Goal: Task Accomplishment & Management: Use online tool/utility

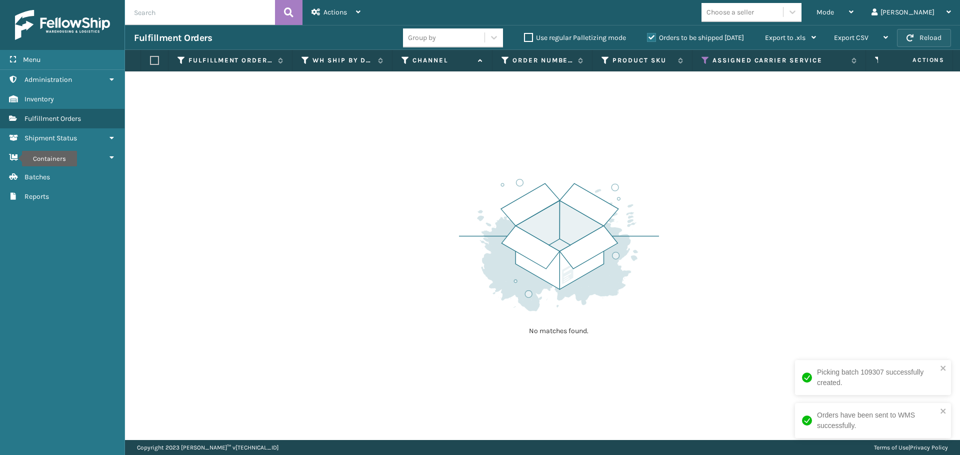
click at [932, 33] on button "Reload" at bounding box center [924, 38] width 54 height 18
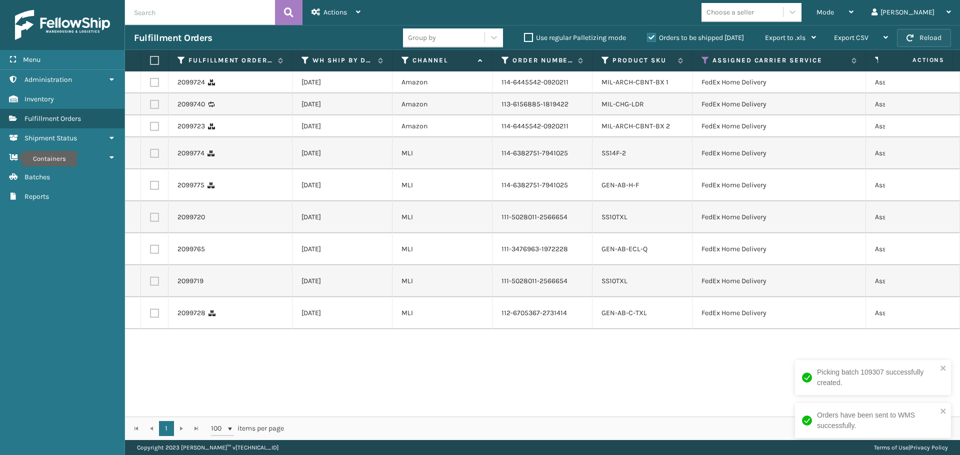
click at [932, 34] on button "Reload" at bounding box center [924, 38] width 54 height 18
click at [153, 61] on label at bounding box center [153, 60] width 6 height 9
click at [150, 61] on input "checkbox" at bounding box center [150, 60] width 0 height 6
checkbox input "true"
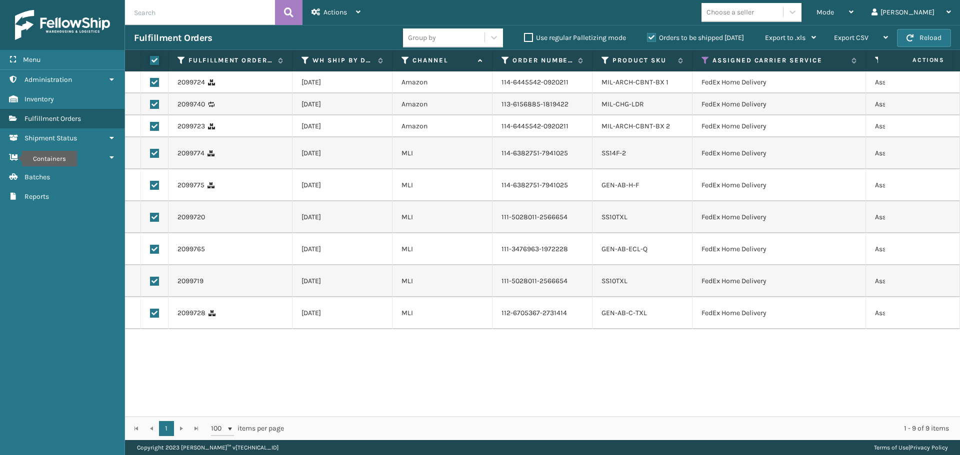
checkbox input "true"
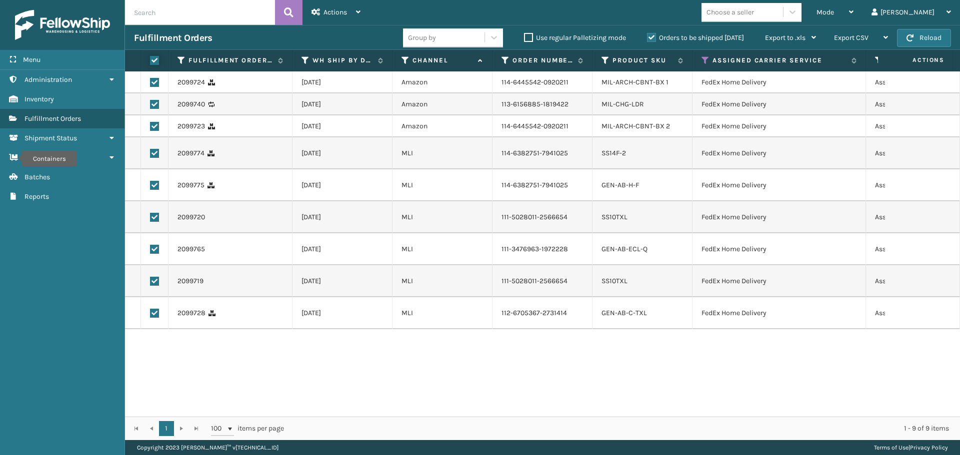
checkbox input "true"
click at [351, 9] on div "Actions" at bounding box center [335, 12] width 49 height 25
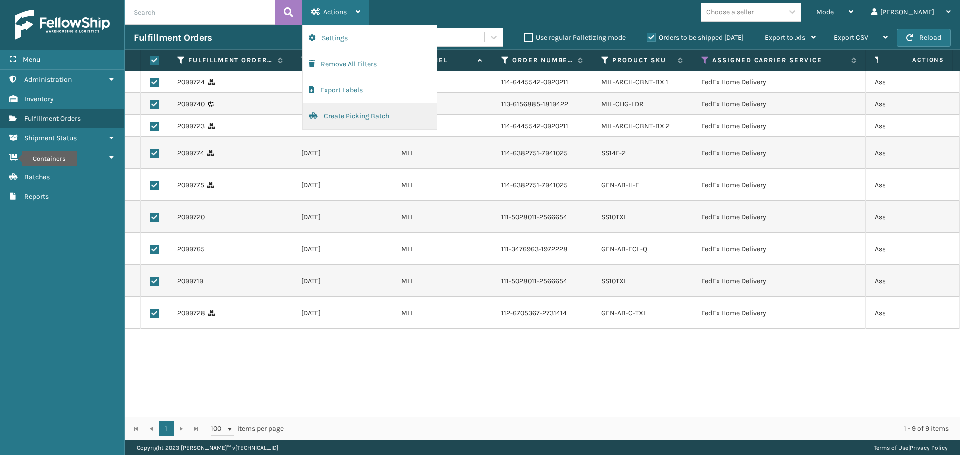
click at [381, 118] on button "Create Picking Batch" at bounding box center [370, 116] width 134 height 26
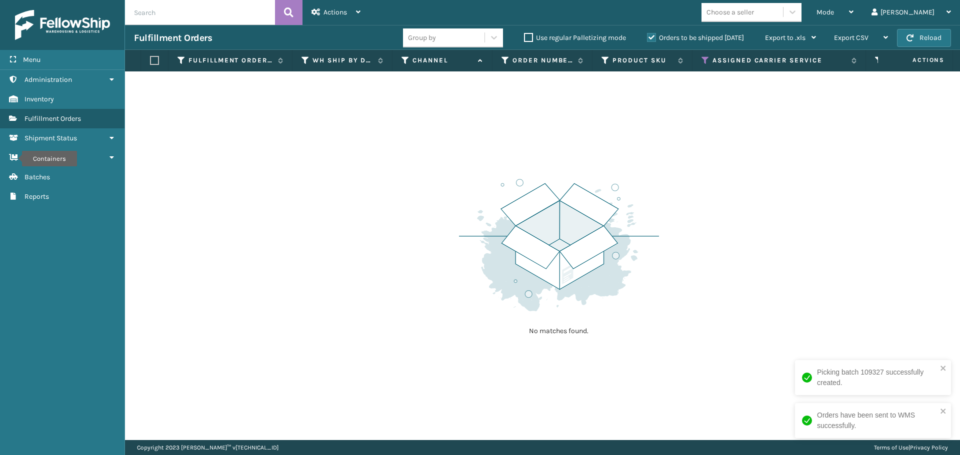
click at [701, 58] on th "Assigned Carrier Service" at bounding box center [778, 60] width 173 height 21
click at [707, 59] on icon at bounding box center [705, 60] width 8 height 9
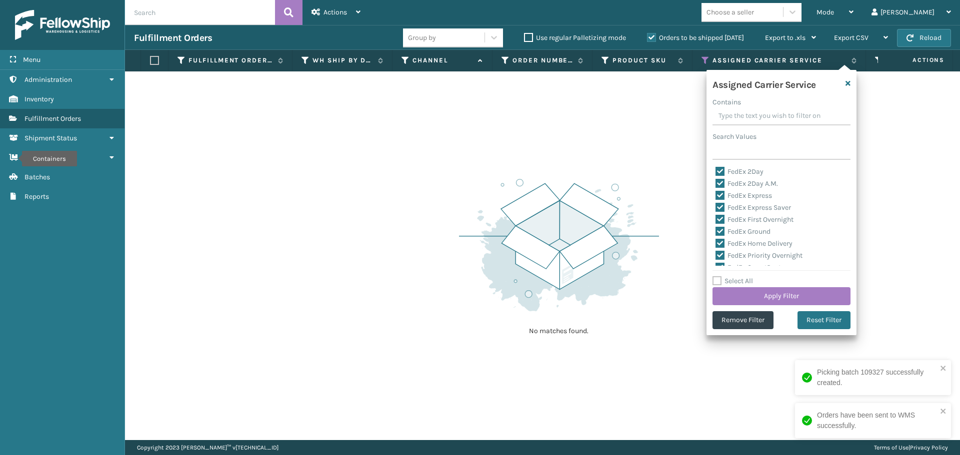
click at [720, 278] on label "Select All" at bounding box center [732, 281] width 40 height 8
click at [720, 276] on input "Select All" at bounding box center [787, 275] width 150 height 1
checkbox input "true"
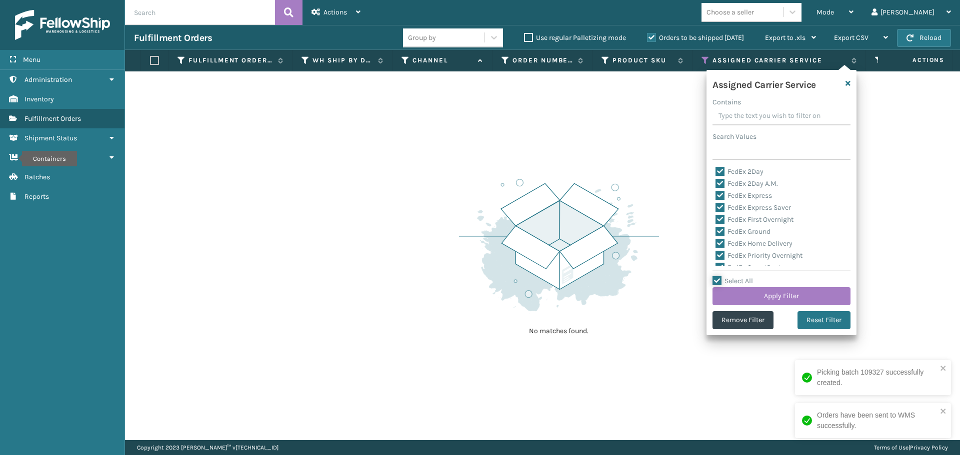
checkbox input "true"
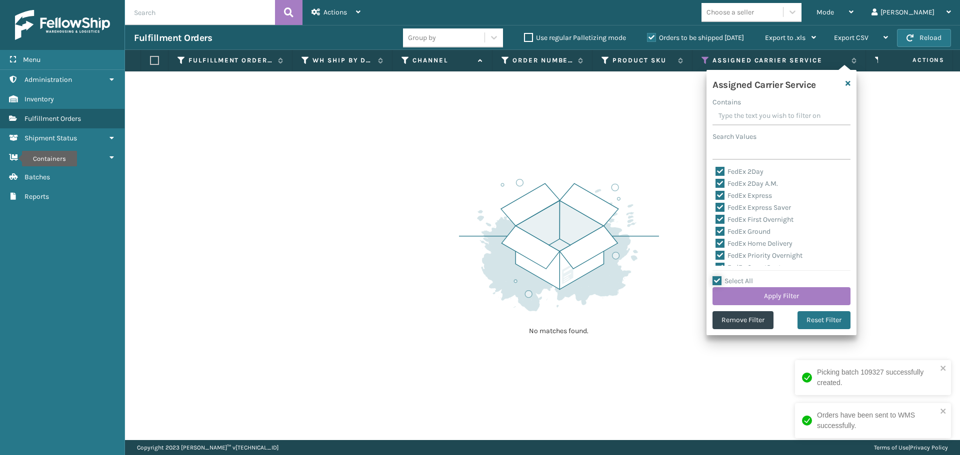
checkbox input "true"
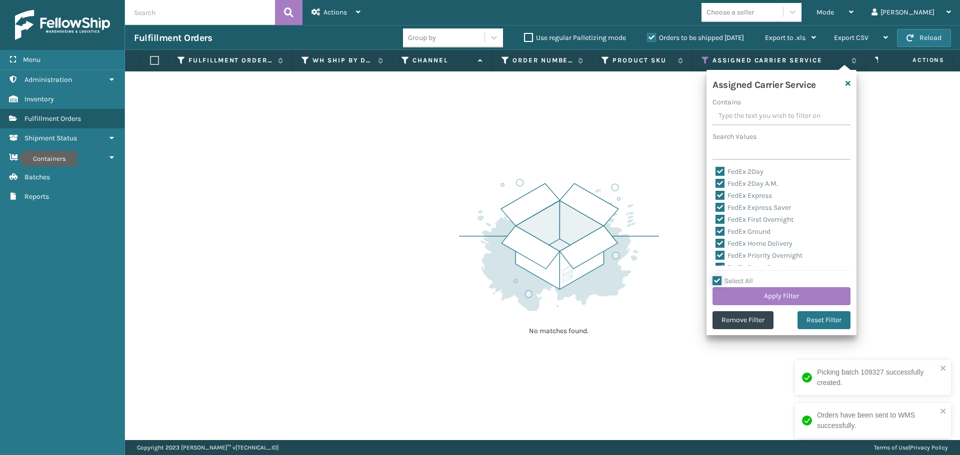
checkbox input "true"
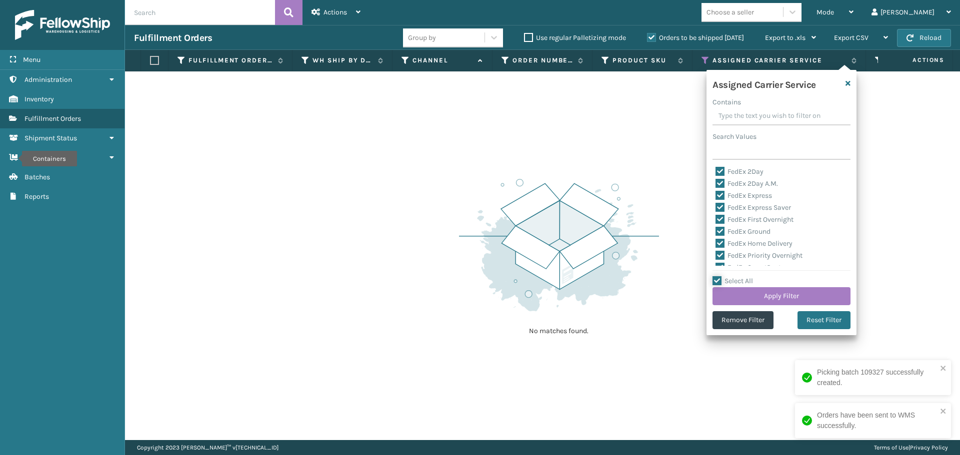
checkbox input "true"
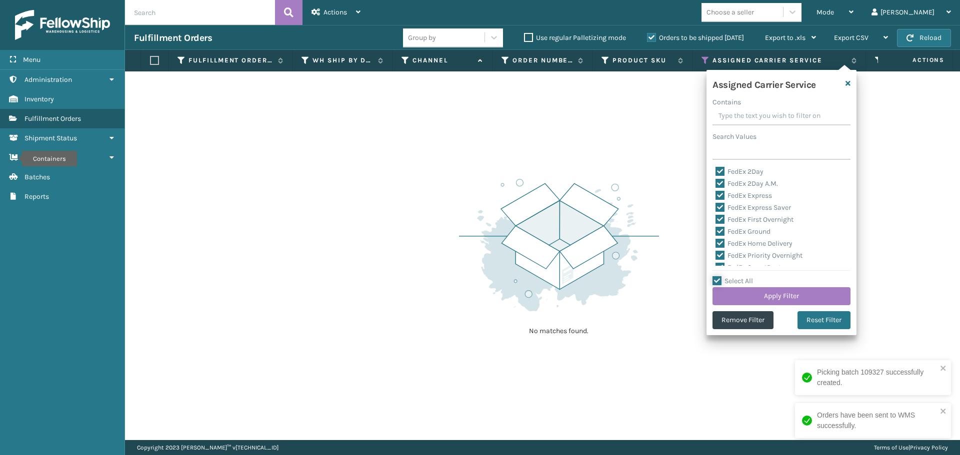
checkbox input "true"
click at [718, 280] on label "Select All" at bounding box center [732, 281] width 40 height 8
click at [718, 276] on input "Select All" at bounding box center [787, 275] width 150 height 1
checkbox input "false"
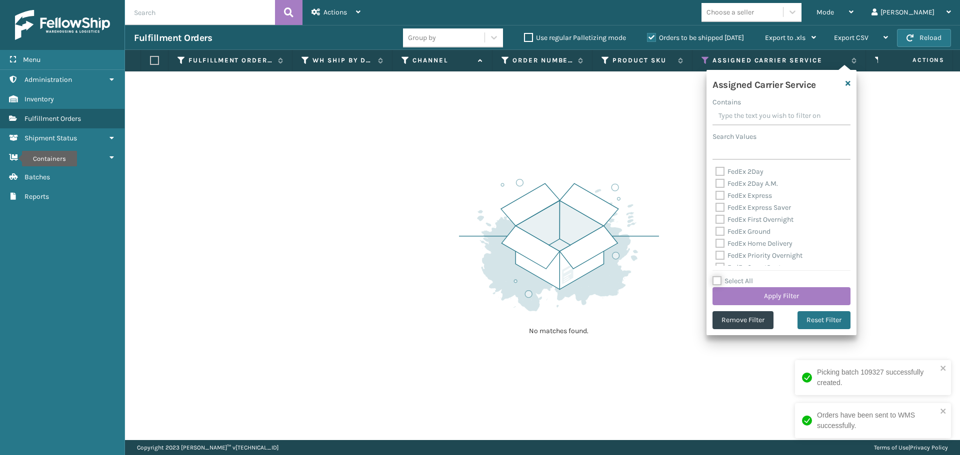
checkbox input "false"
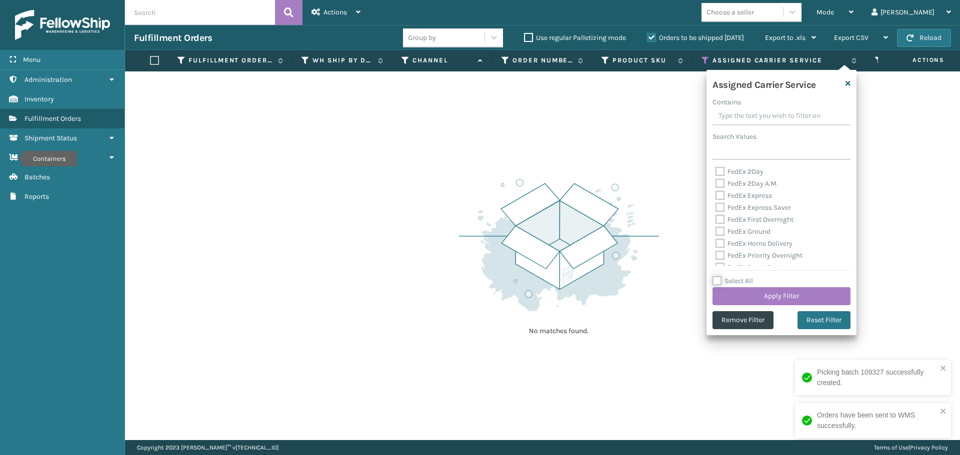
checkbox input "false"
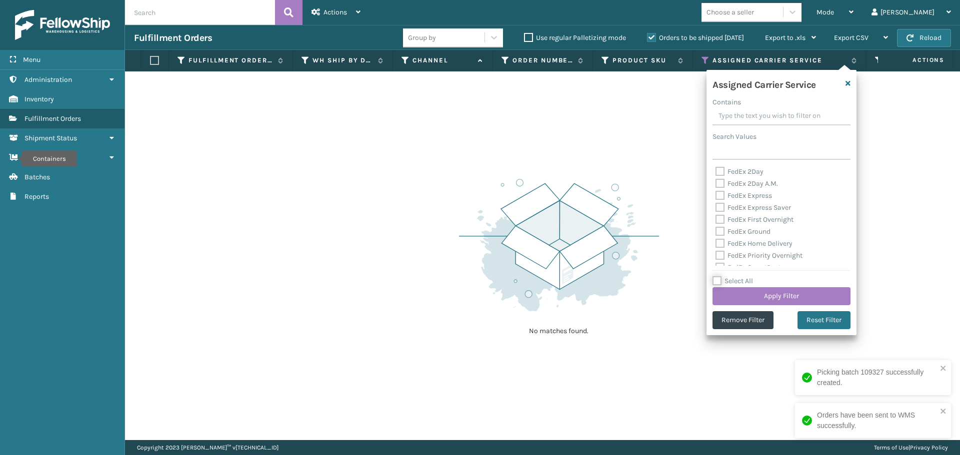
checkbox input "false"
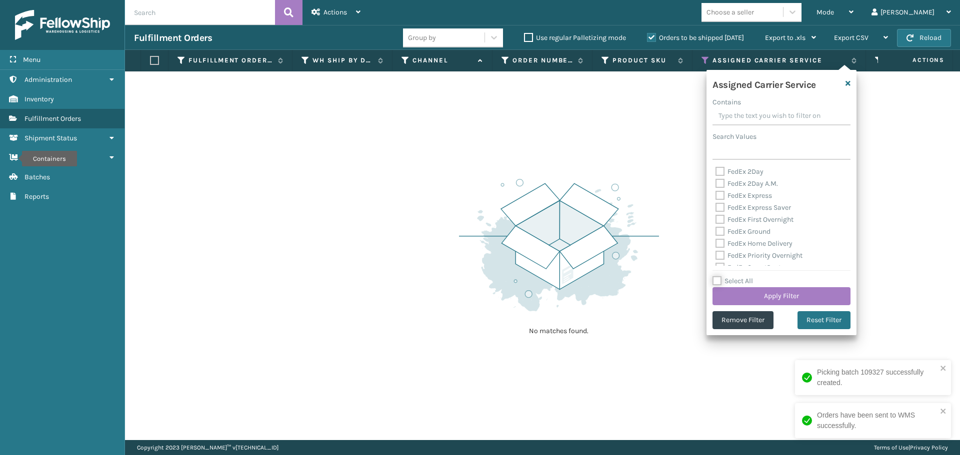
checkbox input "false"
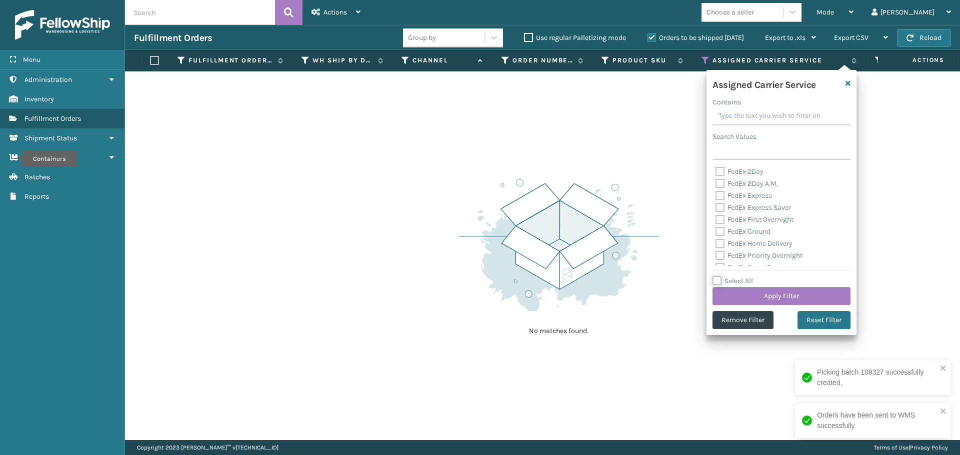
checkbox input "false"
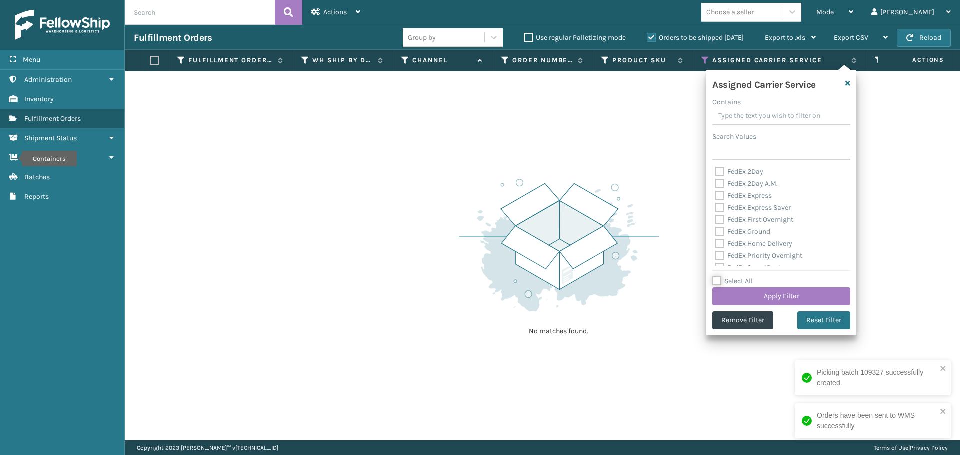
checkbox input "false"
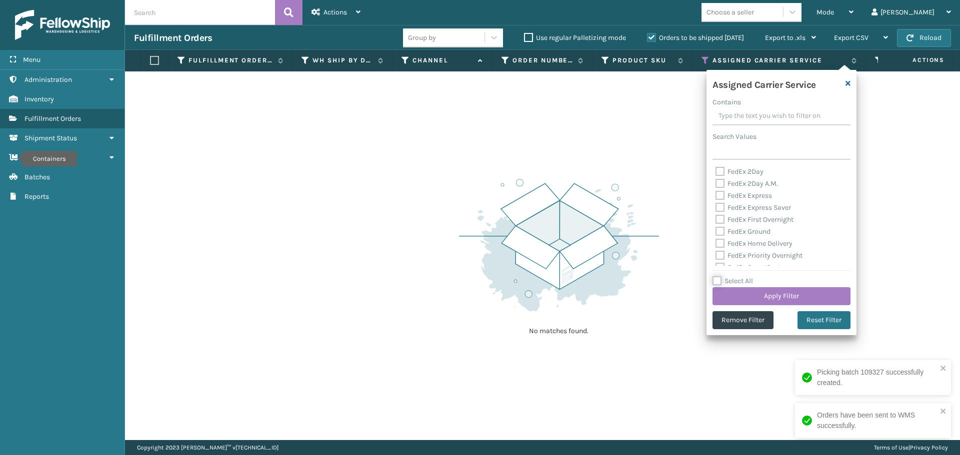
checkbox input "false"
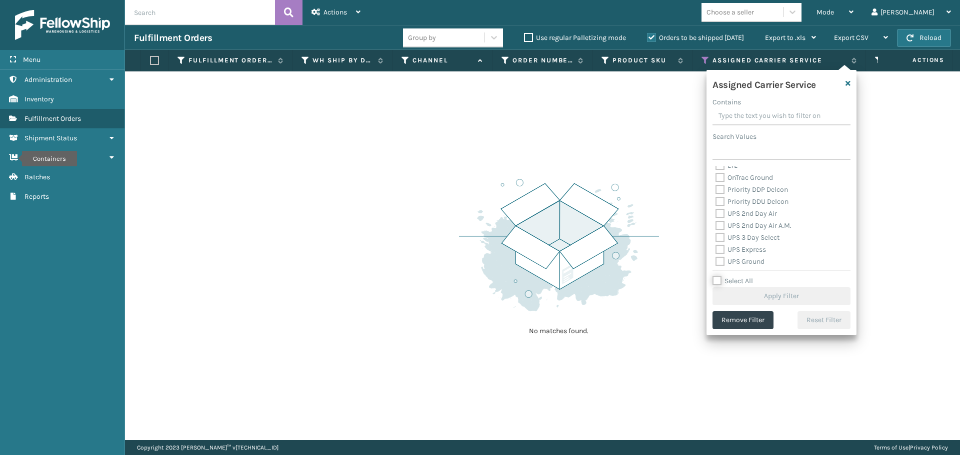
scroll to position [100, 0]
click at [720, 189] on label "Amazon Transportation Air" at bounding box center [763, 191] width 96 height 8
click at [716, 189] on input "Amazon Transportation Air" at bounding box center [715, 189] width 0 height 6
checkbox input "true"
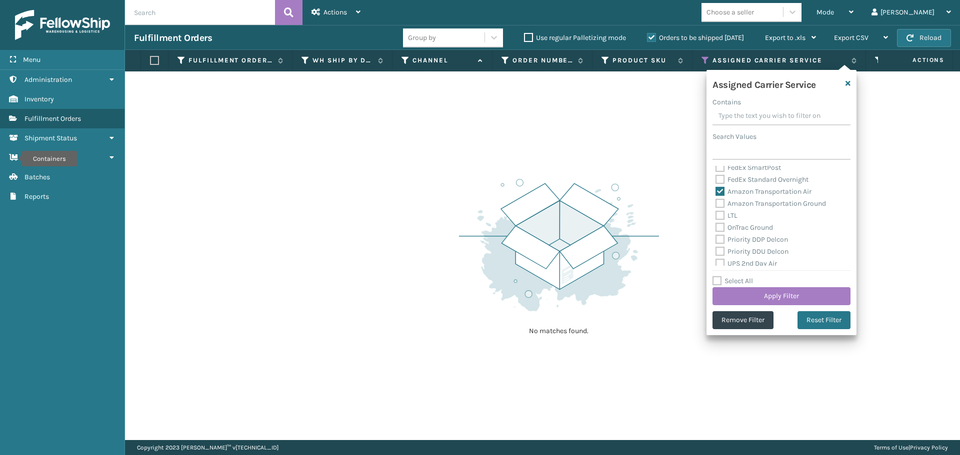
click at [720, 205] on label "Amazon Transportation Ground" at bounding box center [770, 203] width 110 height 8
click at [716, 204] on input "Amazon Transportation Ground" at bounding box center [715, 201] width 0 height 6
checkbox input "true"
click at [756, 294] on button "Apply Filter" at bounding box center [781, 296] width 138 height 18
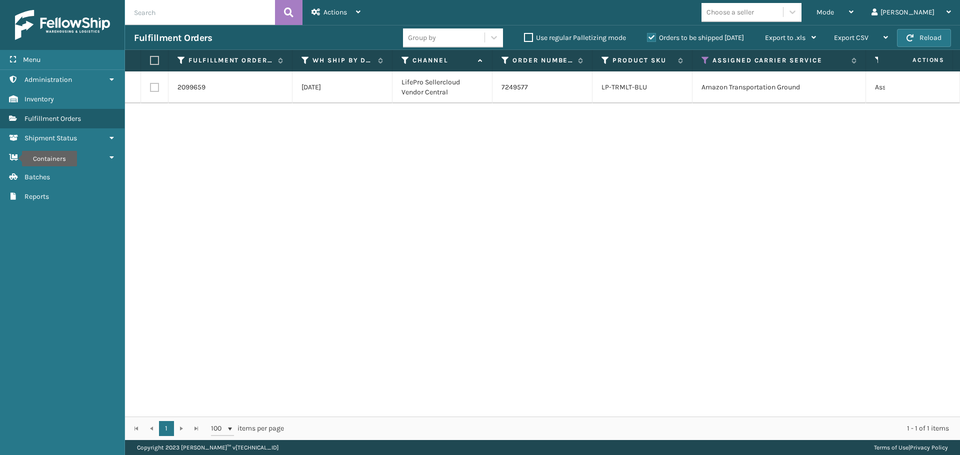
click at [155, 87] on label at bounding box center [154, 87] width 9 height 9
click at [150, 87] on input "checkbox" at bounding box center [150, 86] width 0 height 6
checkbox input "true"
click at [329, 18] on div "Actions" at bounding box center [335, 12] width 49 height 25
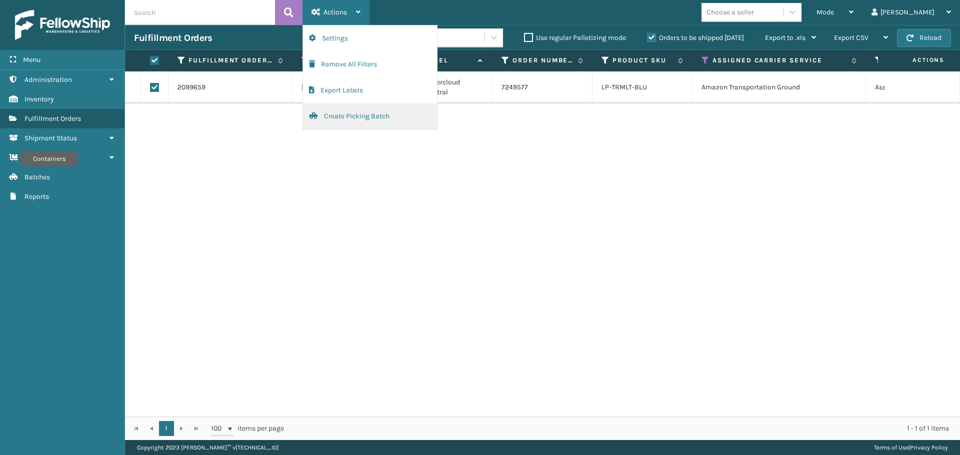
click at [362, 115] on button "Create Picking Batch" at bounding box center [370, 116] width 134 height 26
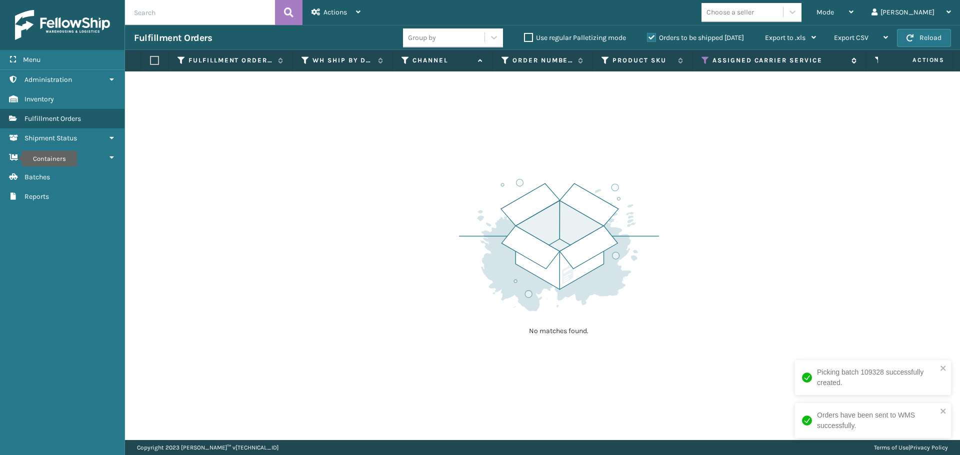
click at [706, 61] on icon at bounding box center [705, 60] width 8 height 9
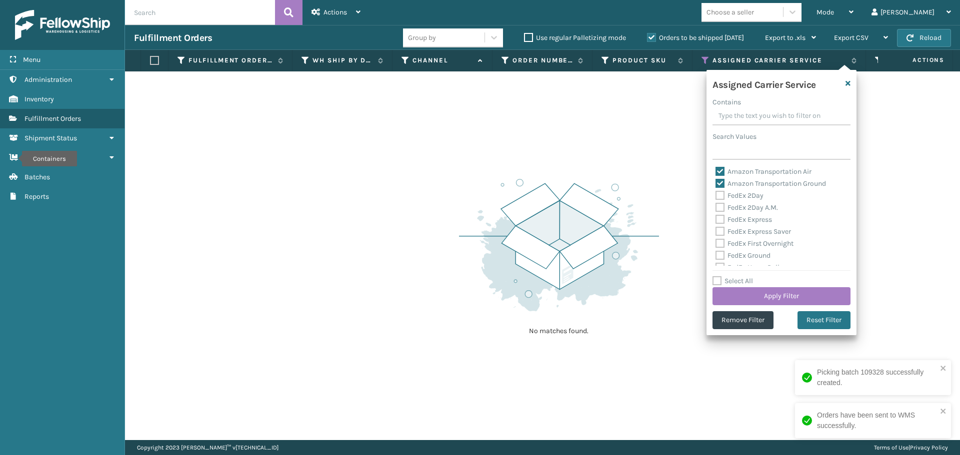
click at [721, 173] on label "Amazon Transportation Air" at bounding box center [763, 171] width 96 height 8
click at [716, 172] on input "Amazon Transportation Air" at bounding box center [715, 169] width 0 height 6
checkbox input "false"
click at [719, 179] on label "Amazon Transportation Ground" at bounding box center [770, 183] width 110 height 8
click at [716, 179] on input "Amazon Transportation Ground" at bounding box center [715, 181] width 0 height 6
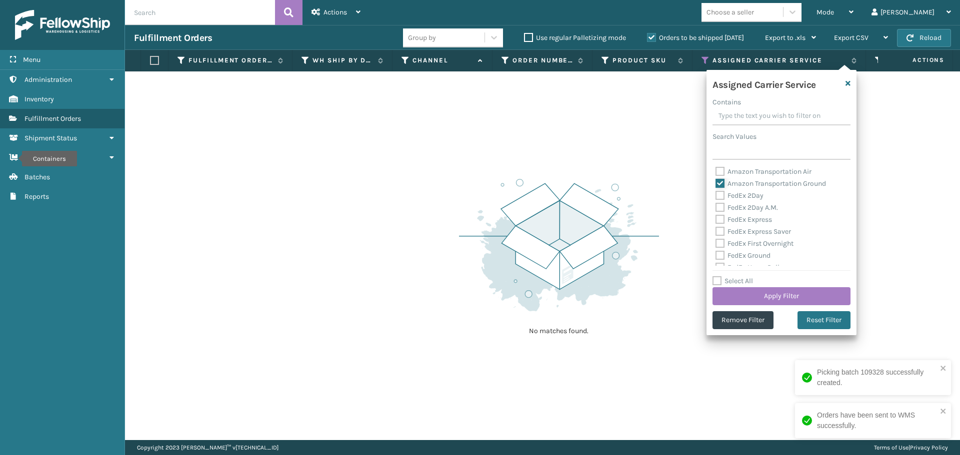
checkbox input "false"
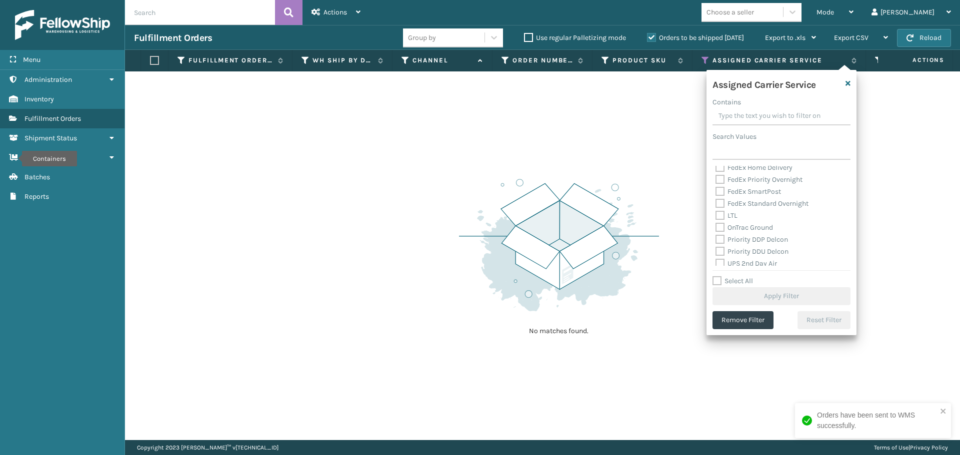
click at [719, 231] on label "OnTrac Ground" at bounding box center [743, 227] width 57 height 8
click at [716, 228] on input "OnTrac Ground" at bounding box center [715, 225] width 0 height 6
checkbox input "true"
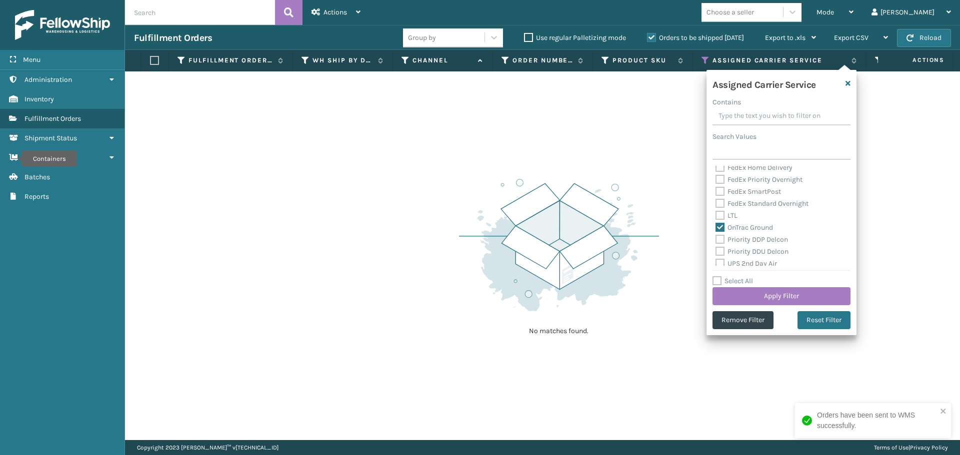
click at [718, 238] on label "Priority DDP Delcon" at bounding box center [751, 239] width 72 height 8
click at [716, 238] on input "Priority DDP Delcon" at bounding box center [715, 237] width 0 height 6
checkbox input "true"
click at [718, 253] on label "Priority DDU Delcon" at bounding box center [751, 251] width 73 height 8
click at [716, 252] on input "Priority DDU Delcon" at bounding box center [715, 249] width 0 height 6
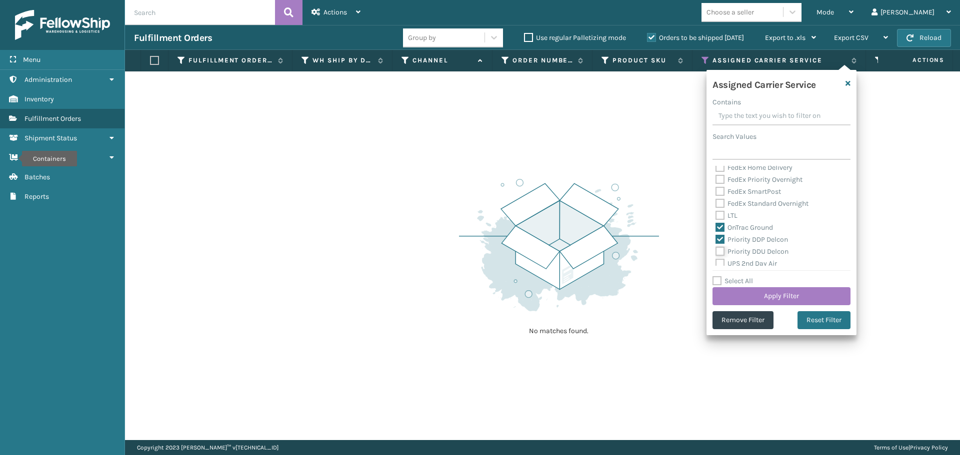
checkbox input "true"
click at [718, 263] on label "UPS 2nd Day Air" at bounding box center [745, 263] width 61 height 8
click at [716, 263] on input "UPS 2nd Day Air" at bounding box center [715, 261] width 0 height 6
checkbox input "true"
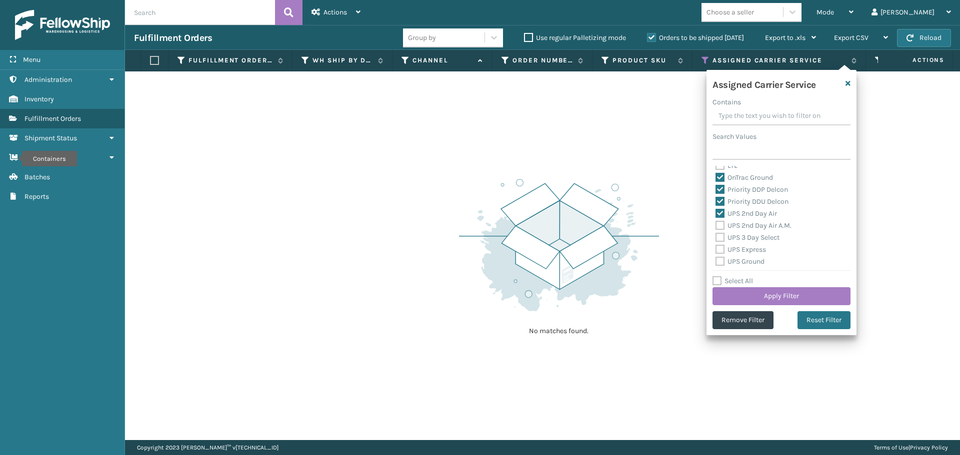
click at [722, 225] on label "UPS 2nd Day Air A.M." at bounding box center [753, 225] width 76 height 8
click at [716, 225] on input "UPS 2nd Day Air A.M." at bounding box center [715, 223] width 0 height 6
checkbox input "true"
click at [719, 238] on label "UPS 3 Day Select" at bounding box center [747, 237] width 64 height 8
click at [716, 238] on input "UPS 3 Day Select" at bounding box center [715, 235] width 0 height 6
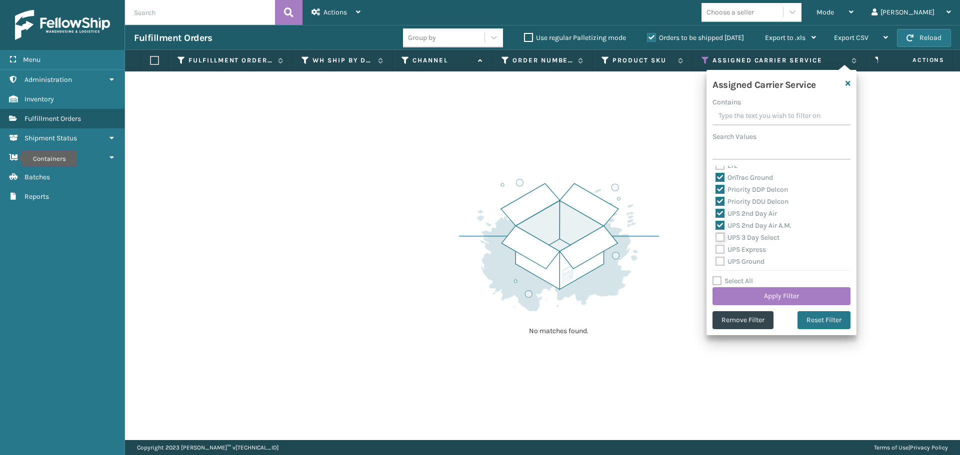
checkbox input "true"
click at [717, 249] on label "UPS Express" at bounding box center [740, 249] width 50 height 8
click at [716, 249] on input "UPS Express" at bounding box center [715, 247] width 0 height 6
checkbox input "true"
click at [717, 262] on label "UPS Ground" at bounding box center [739, 261] width 49 height 8
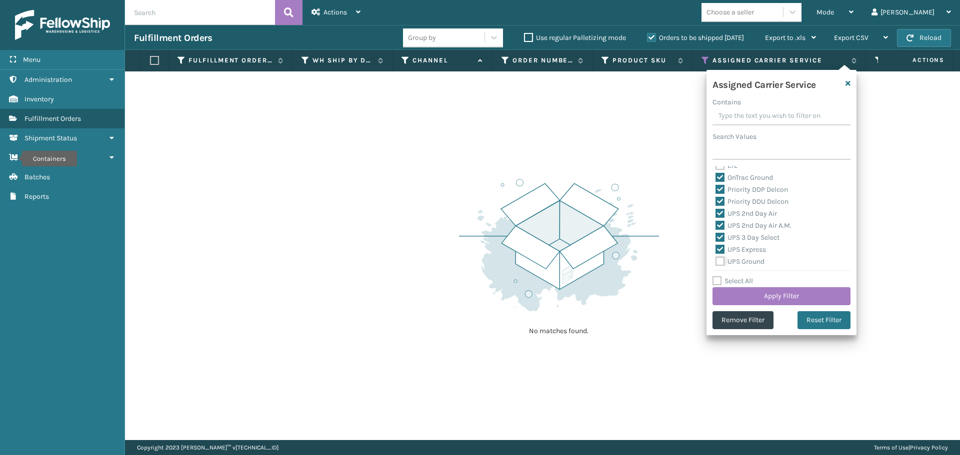
click at [716, 262] on input "UPS Ground" at bounding box center [715, 259] width 0 height 6
checkbox input "true"
click at [720, 227] on label "UPS Next Day Air" at bounding box center [747, 223] width 64 height 8
click at [716, 224] on input "UPS Next Day Air" at bounding box center [715, 221] width 0 height 6
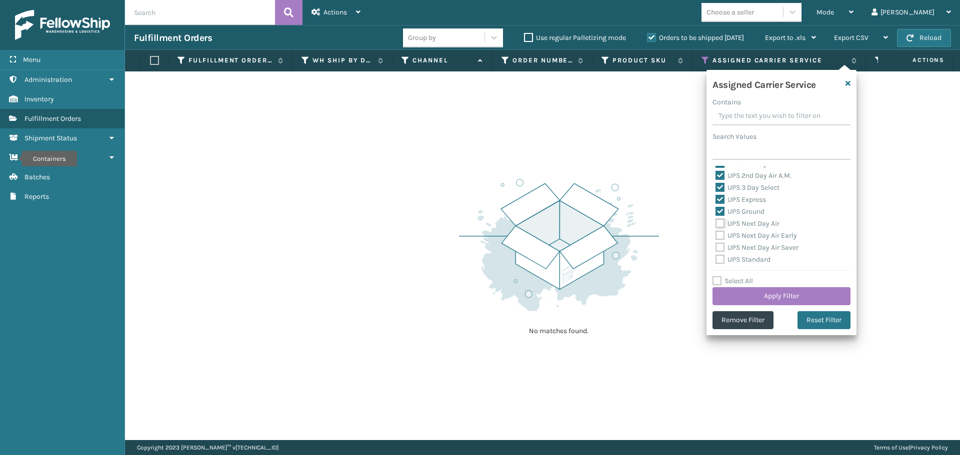
checkbox input "true"
click at [720, 234] on label "UPS Next Day Air Early" at bounding box center [755, 235] width 81 height 8
click at [716, 234] on input "UPS Next Day Air Early" at bounding box center [715, 233] width 0 height 6
checkbox input "true"
click at [718, 246] on label "UPS Next Day Air Saver" at bounding box center [756, 247] width 83 height 8
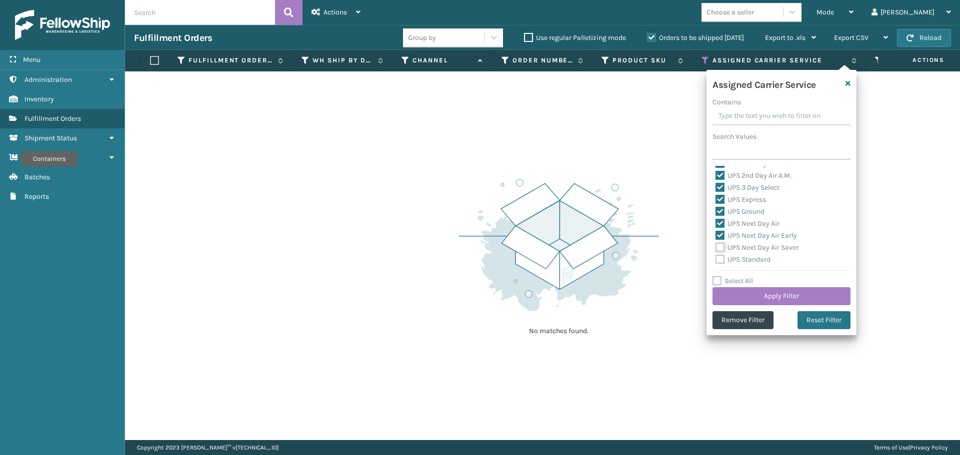
click at [716, 246] on input "UPS Next Day Air Saver" at bounding box center [715, 245] width 0 height 6
checkbox input "true"
click at [718, 257] on label "UPS Standard" at bounding box center [742, 259] width 55 height 8
click at [716, 257] on input "UPS Standard" at bounding box center [715, 257] width 0 height 6
checkbox input "true"
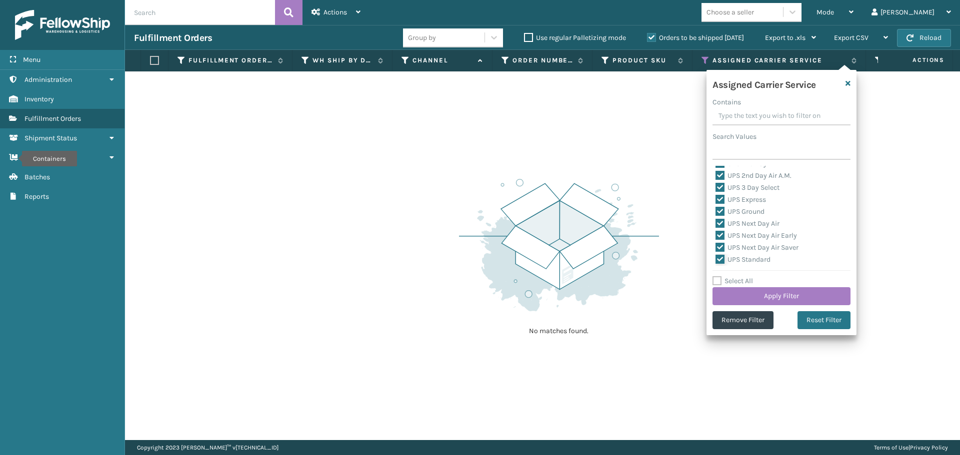
scroll to position [250, 0]
click at [719, 224] on label "UPS SurePost 1LB or Greater" at bounding box center [764, 221] width 98 height 8
click at [716, 222] on input "UPS SurePost 1LB or Greater" at bounding box center [715, 219] width 0 height 6
checkbox input "true"
click at [719, 235] on label "USPS First Class Mail" at bounding box center [754, 233] width 78 height 8
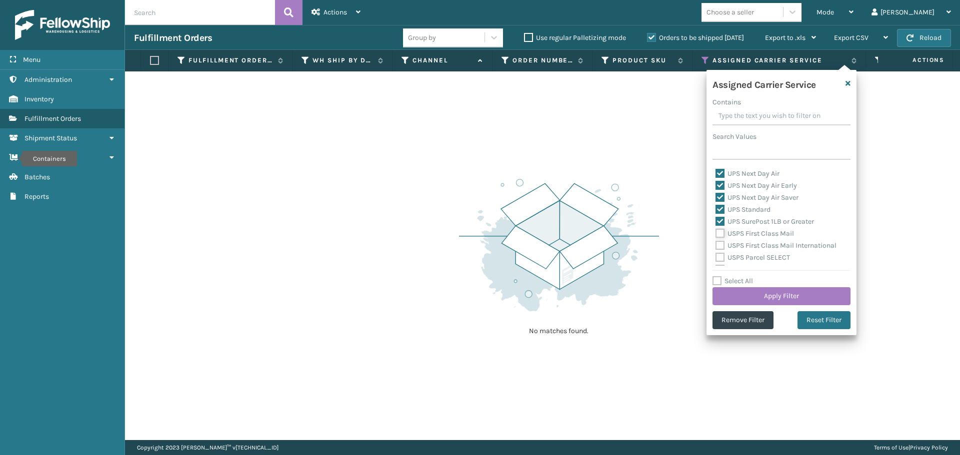
click at [716, 234] on input "USPS First Class Mail" at bounding box center [715, 231] width 0 height 6
checkbox input "true"
click at [719, 247] on label "USPS First Class Mail International" at bounding box center [775, 245] width 121 height 8
click at [716, 246] on input "USPS First Class Mail International" at bounding box center [715, 243] width 0 height 6
checkbox input "true"
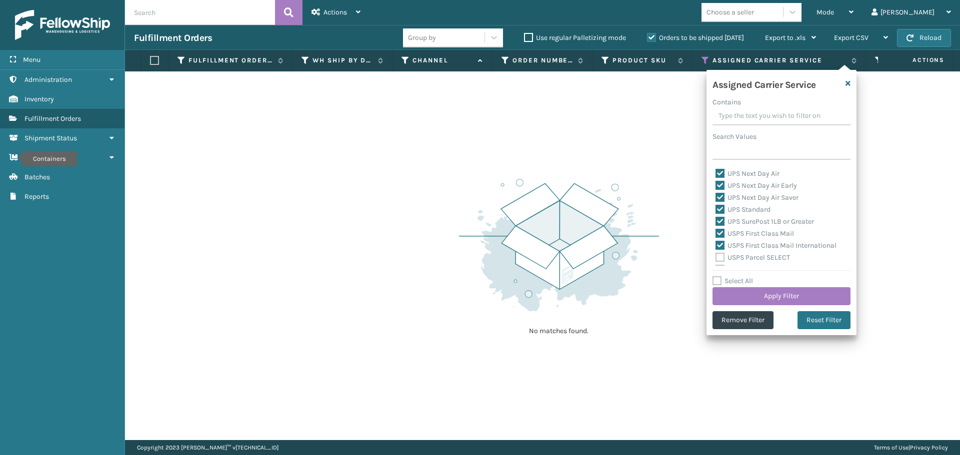
click at [719, 260] on label "USPS Parcel SELECT" at bounding box center [752, 257] width 74 height 8
click at [716, 258] on input "USPS Parcel SELECT" at bounding box center [715, 255] width 0 height 6
checkbox input "true"
click at [719, 220] on label "USPS Priority Mail" at bounding box center [749, 219] width 68 height 8
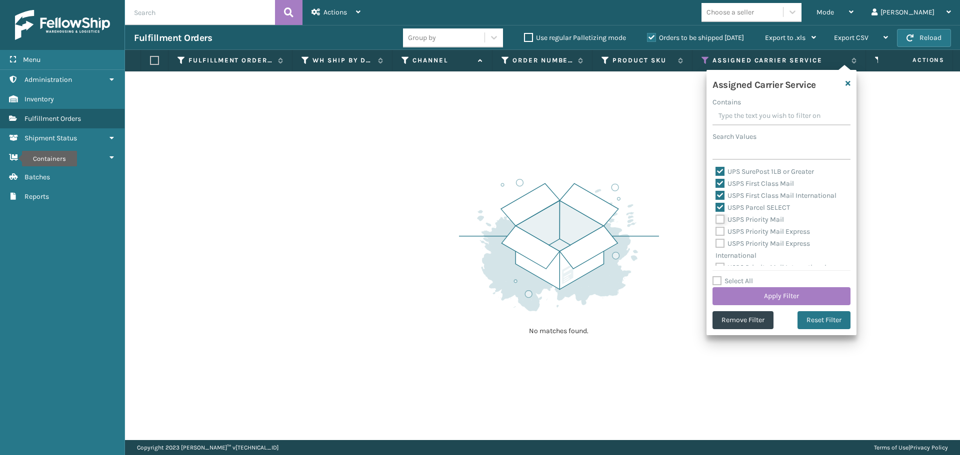
click at [716, 220] on input "USPS Priority Mail" at bounding box center [715, 217] width 0 height 6
checkbox input "true"
click at [719, 229] on label "USPS Priority Mail Express" at bounding box center [762, 231] width 94 height 8
click at [716, 229] on input "USPS Priority Mail Express" at bounding box center [715, 229] width 0 height 6
checkbox input "true"
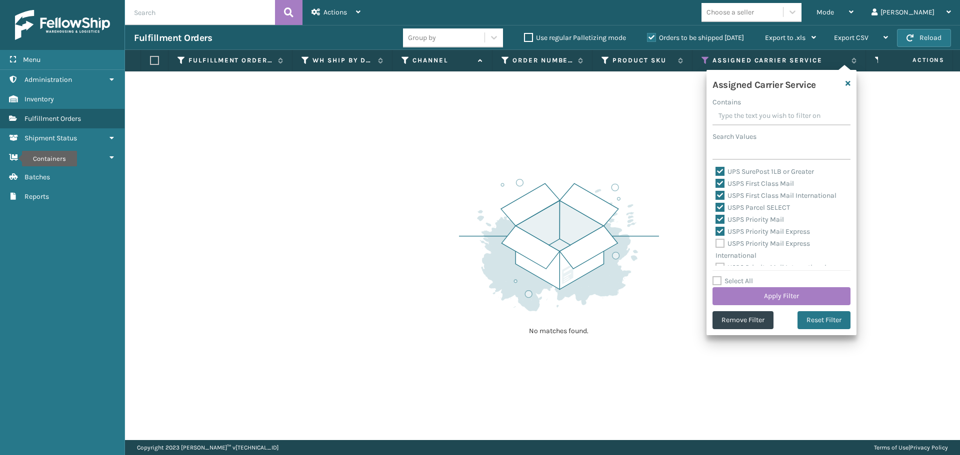
click at [719, 243] on label "USPS Priority Mail Express International" at bounding box center [762, 249] width 94 height 20
click at [716, 243] on input "USPS Priority Mail Express International" at bounding box center [715, 241] width 0 height 6
checkbox input "true"
click at [721, 258] on label "USPS Priority Mail International" at bounding box center [770, 259] width 111 height 8
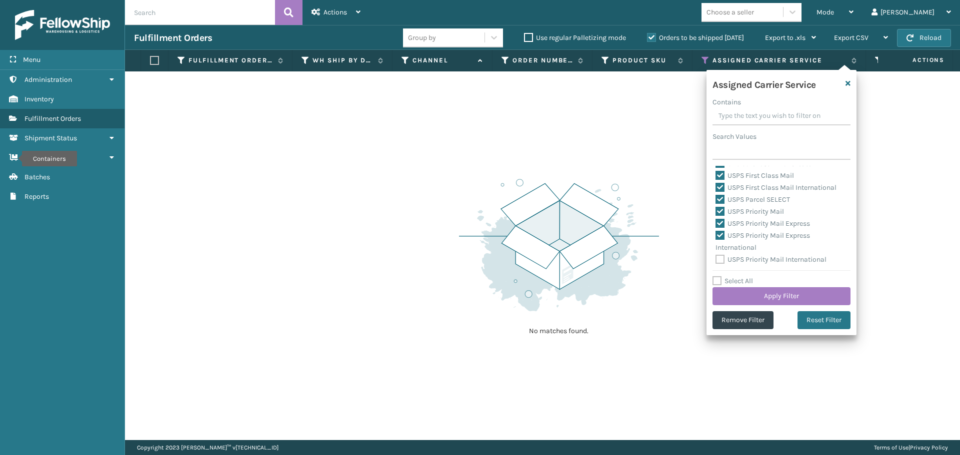
click at [716, 258] on input "USPS Priority Mail International" at bounding box center [715, 257] width 0 height 6
checkbox input "true"
click at [734, 289] on button "Apply Filter" at bounding box center [781, 296] width 138 height 18
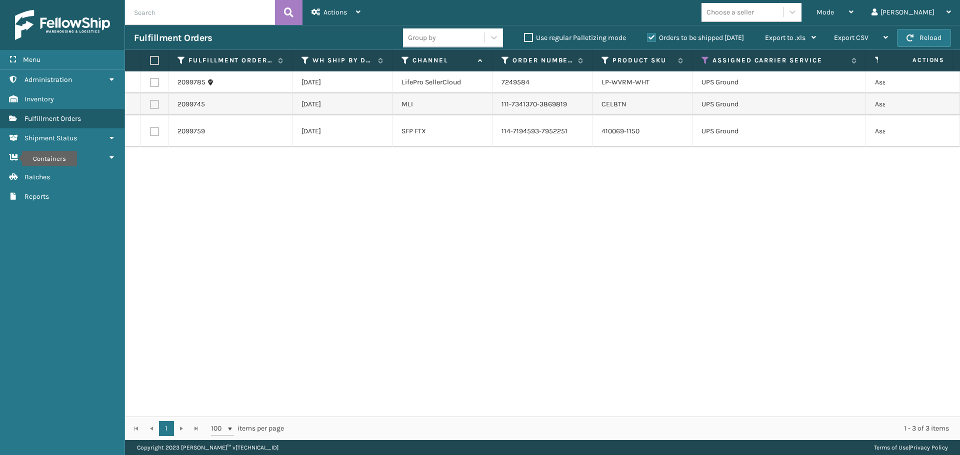
click at [155, 62] on label at bounding box center [153, 60] width 6 height 9
click at [150, 62] on input "checkbox" at bounding box center [150, 60] width 0 height 6
checkbox input "true"
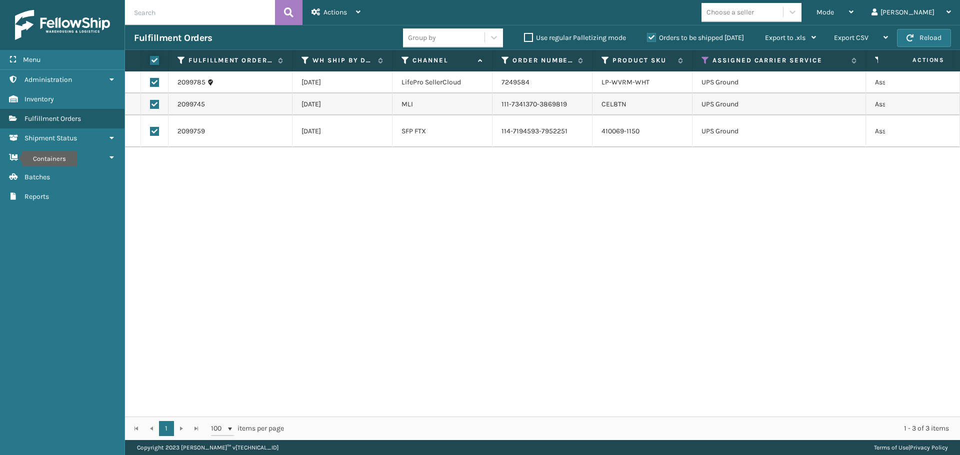
checkbox input "true"
click at [346, 8] on span "Actions" at bounding box center [334, 12] width 23 height 8
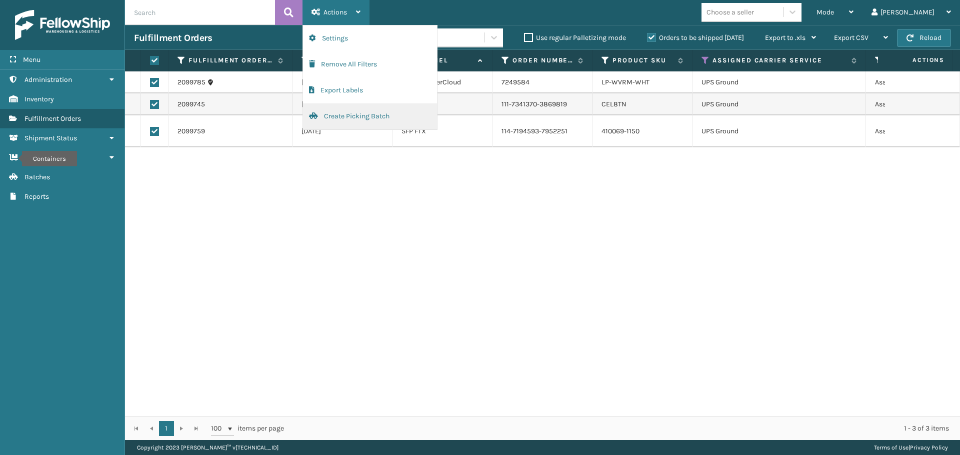
click at [358, 121] on button "Create Picking Batch" at bounding box center [370, 116] width 134 height 26
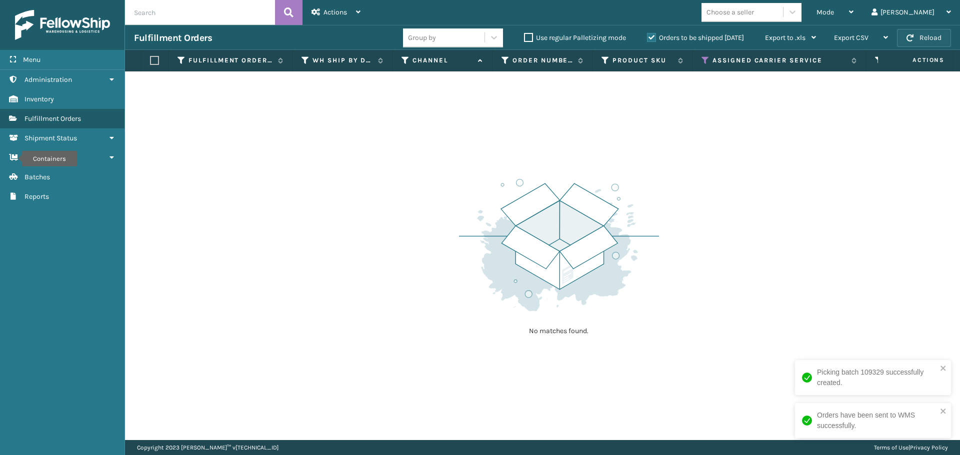
click at [914, 32] on button "Reload" at bounding box center [924, 38] width 54 height 18
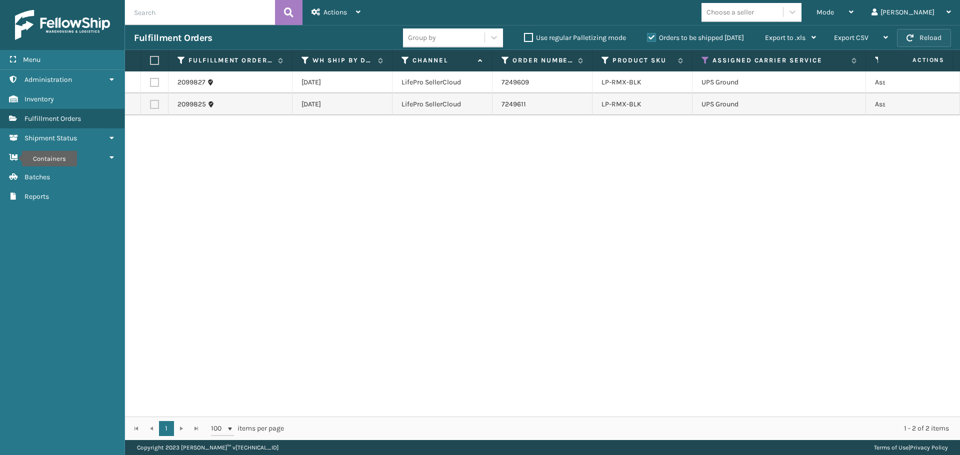
click at [915, 33] on button "Reload" at bounding box center [924, 38] width 54 height 18
click at [154, 58] on label at bounding box center [153, 60] width 6 height 9
click at [150, 58] on input "checkbox" at bounding box center [150, 60] width 0 height 6
checkbox input "true"
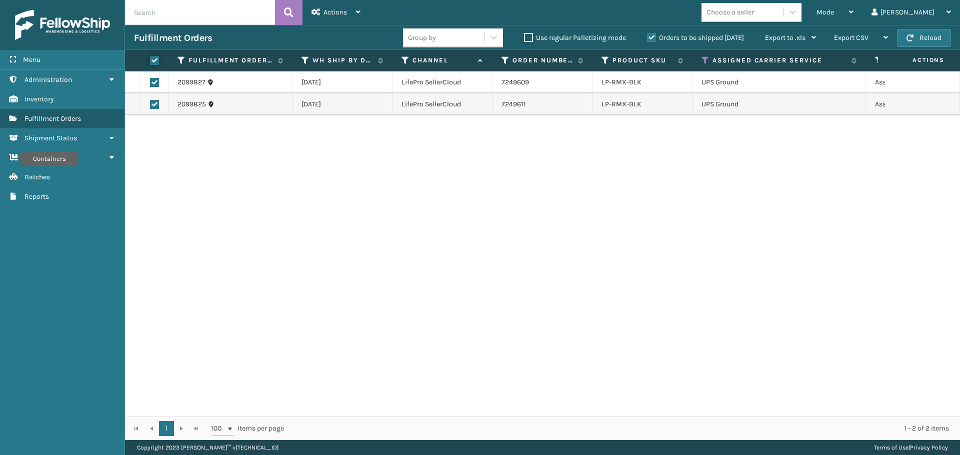
checkbox input "true"
click at [332, 20] on div "Actions" at bounding box center [335, 12] width 49 height 25
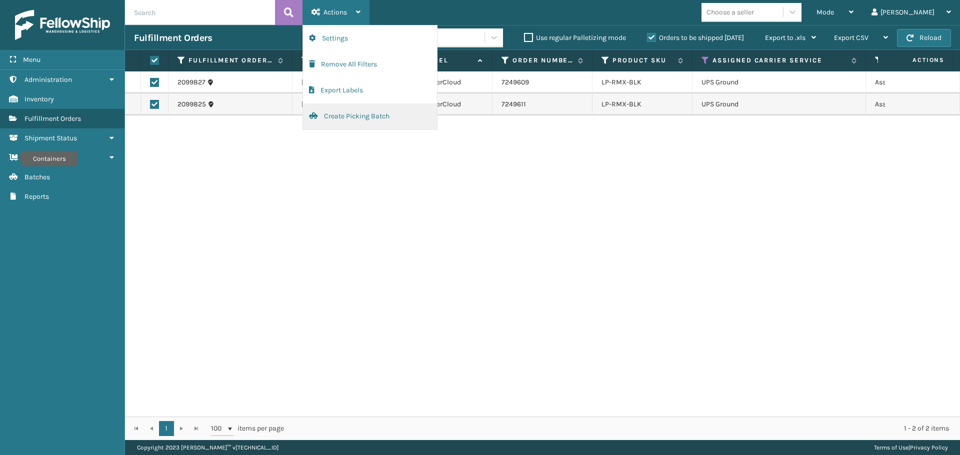
click at [343, 115] on button "Create Picking Batch" at bounding box center [370, 116] width 134 height 26
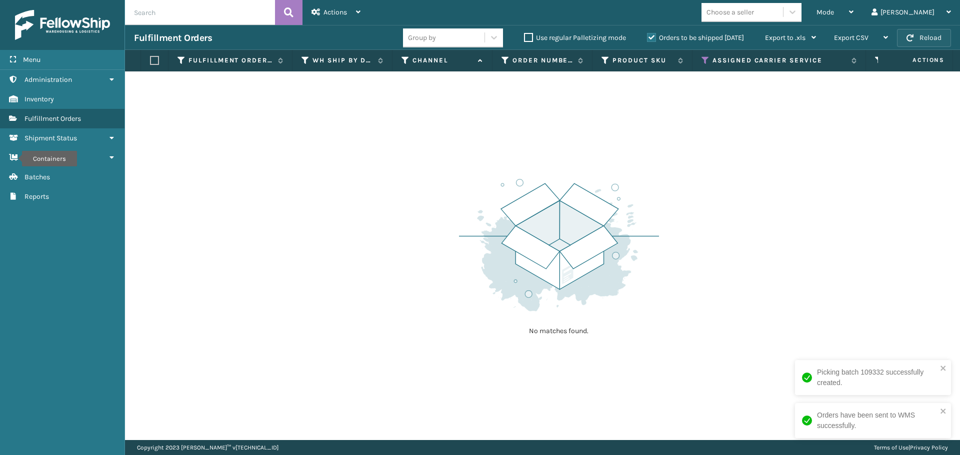
click at [925, 36] on button "Reload" at bounding box center [924, 38] width 54 height 18
click at [926, 37] on button "Reload" at bounding box center [924, 38] width 54 height 18
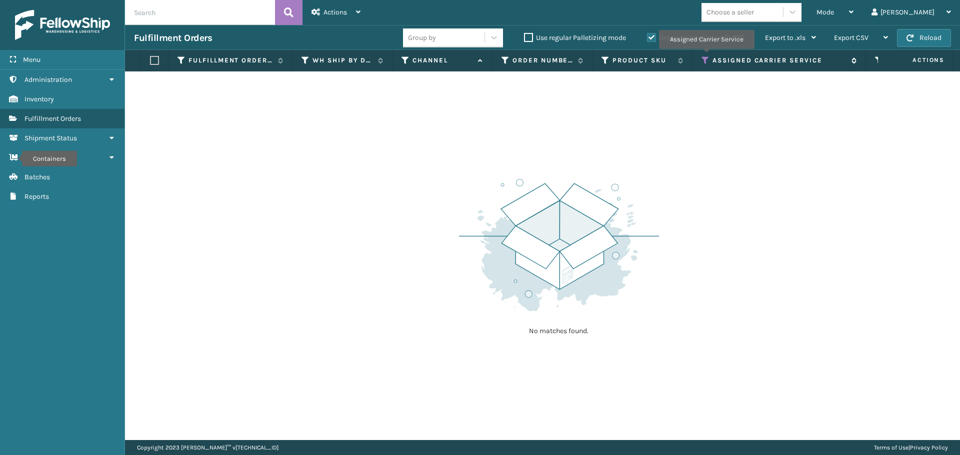
click at [705, 59] on icon at bounding box center [705, 60] width 8 height 9
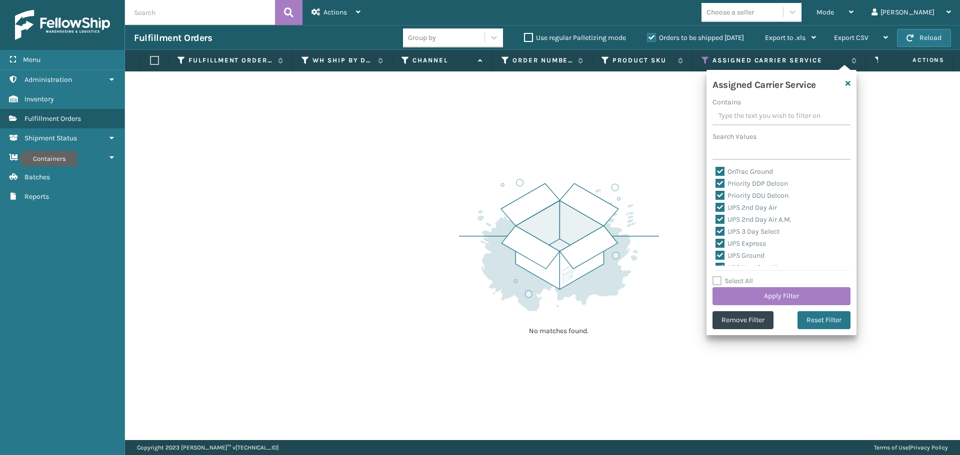
click at [718, 279] on label "Select All" at bounding box center [732, 281] width 40 height 8
click at [718, 276] on input "Select All" at bounding box center [787, 275] width 150 height 1
checkbox input "true"
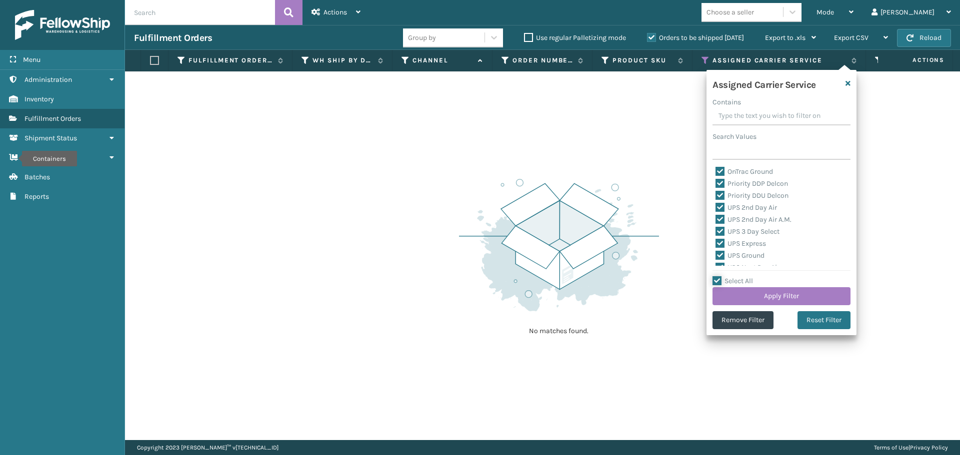
checkbox input "true"
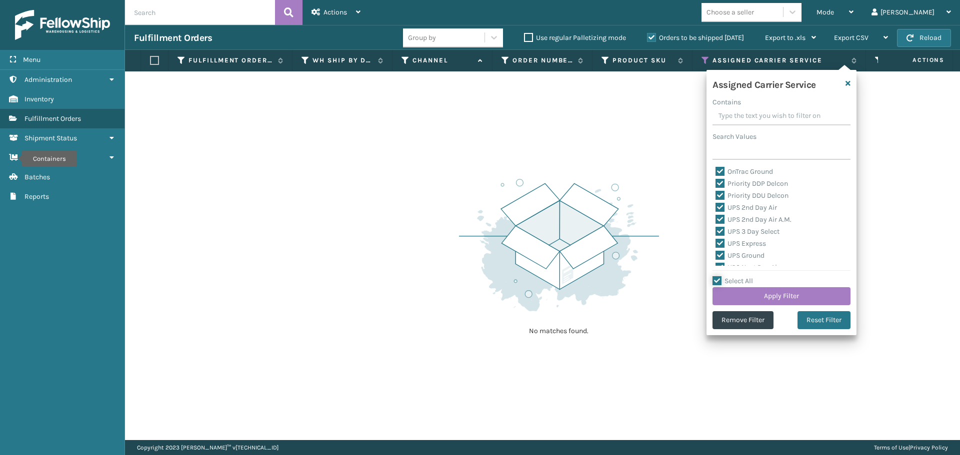
checkbox input "true"
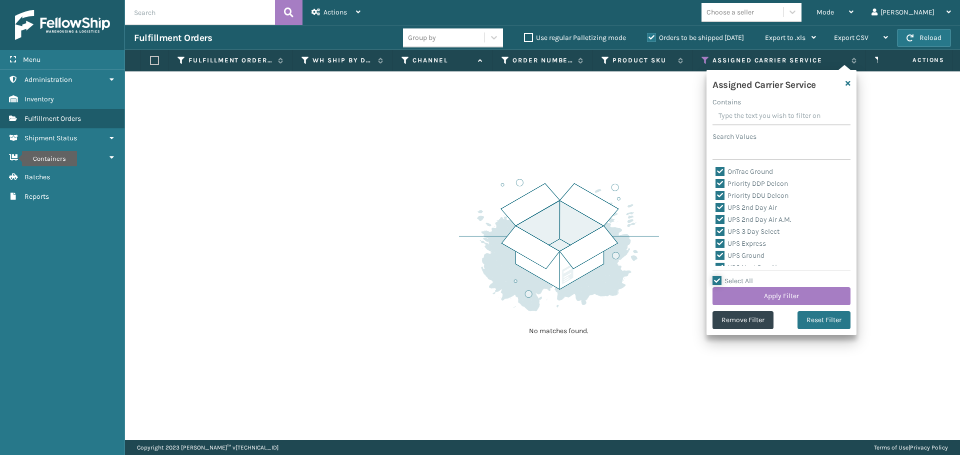
checkbox input "true"
click at [718, 279] on label "Select All" at bounding box center [732, 281] width 40 height 8
click at [718, 276] on input "Select All" at bounding box center [787, 275] width 150 height 1
checkbox input "false"
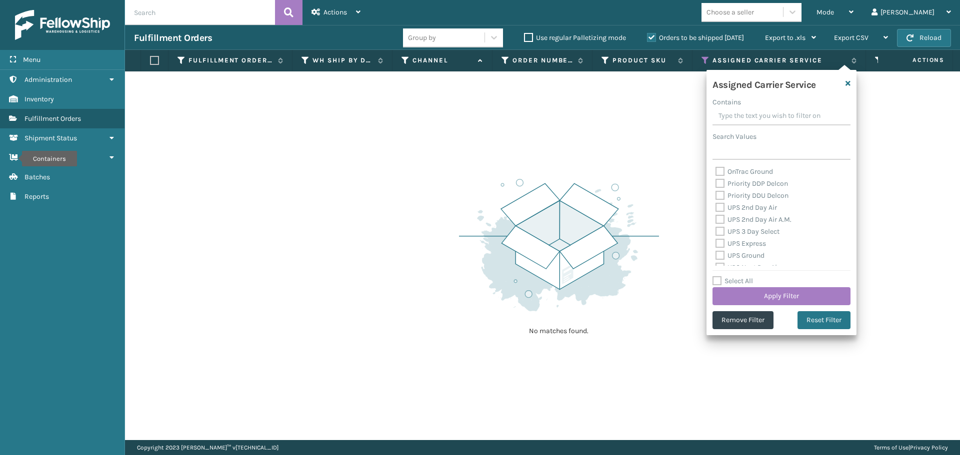
checkbox input "false"
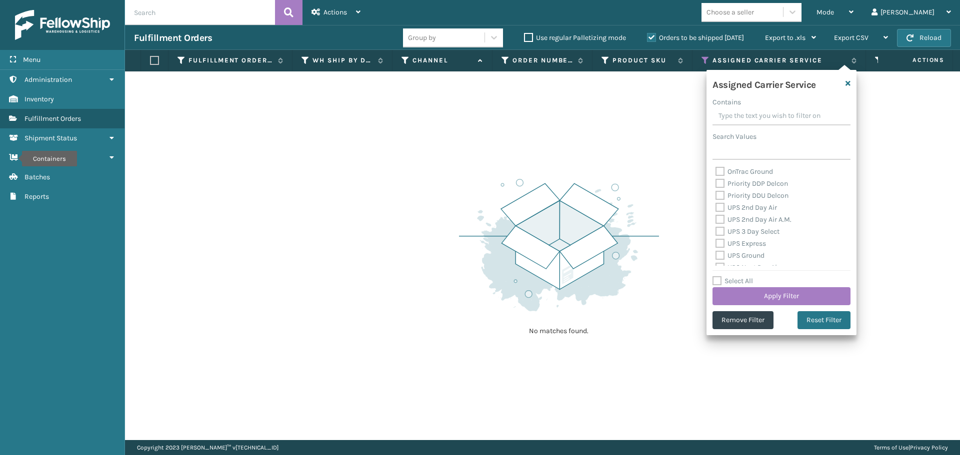
checkbox input "false"
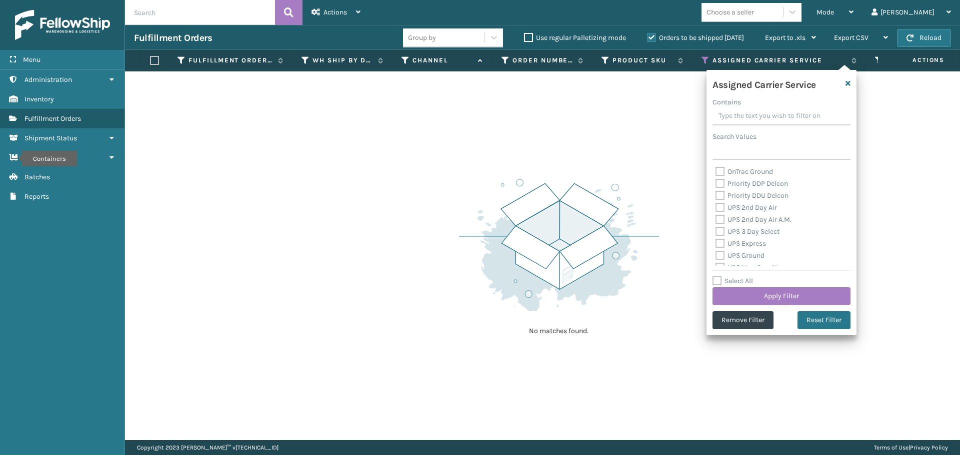
checkbox input "false"
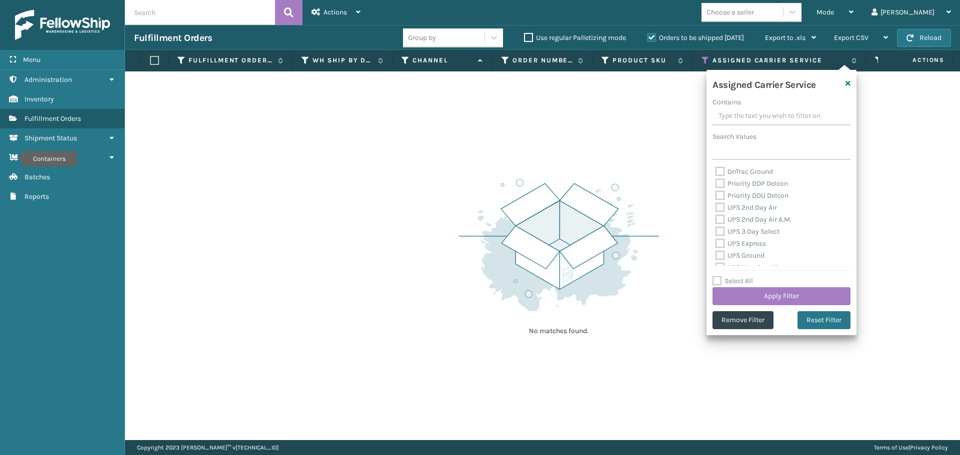
checkbox input "false"
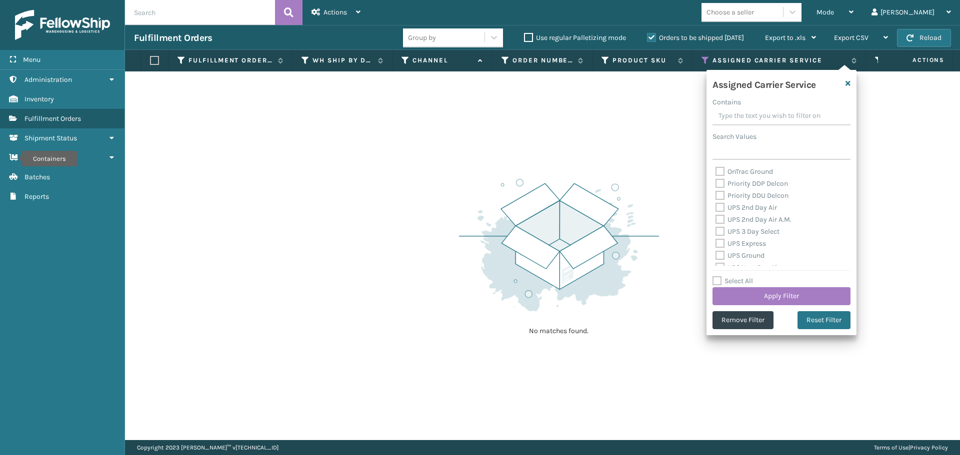
checkbox input "false"
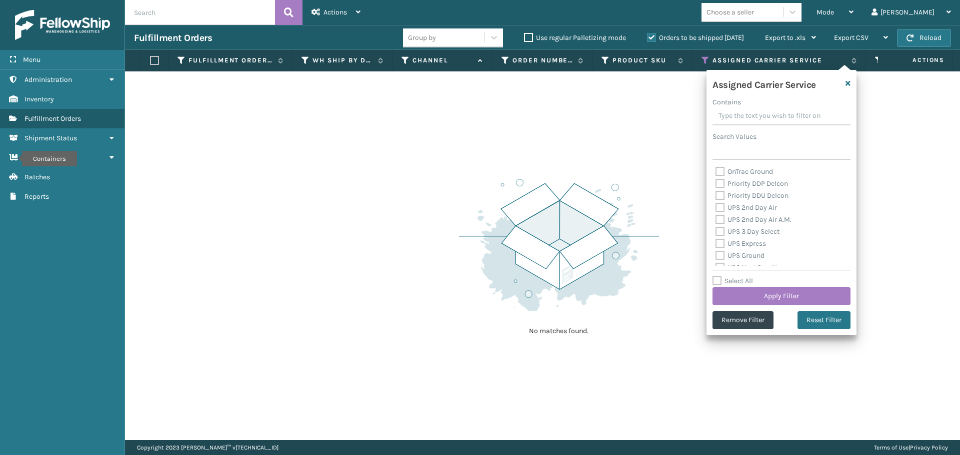
checkbox input "false"
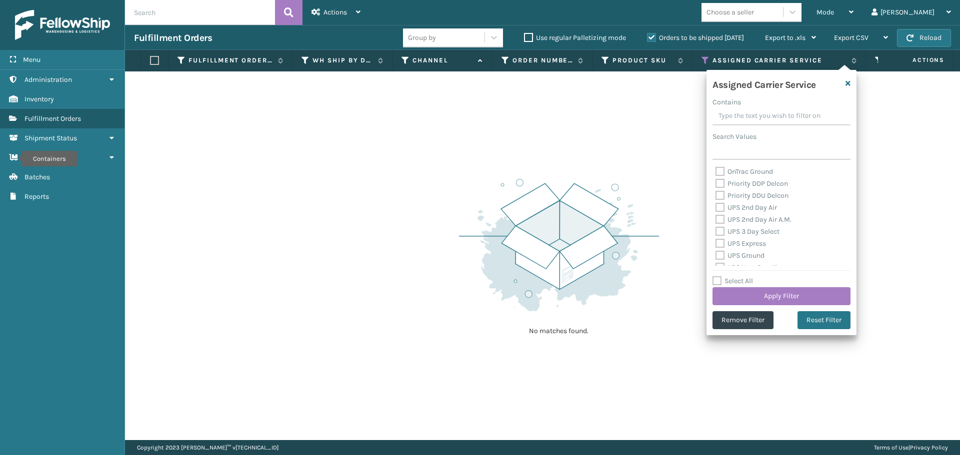
checkbox input "false"
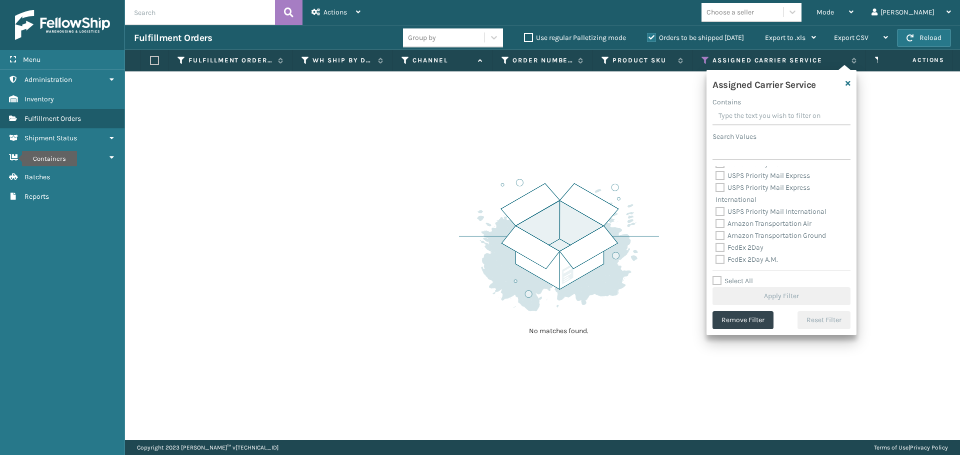
scroll to position [250, 0]
click at [721, 172] on label "Amazon Transportation Air" at bounding box center [763, 173] width 96 height 8
click at [716, 172] on input "Amazon Transportation Air" at bounding box center [715, 171] width 0 height 6
checkbox input "true"
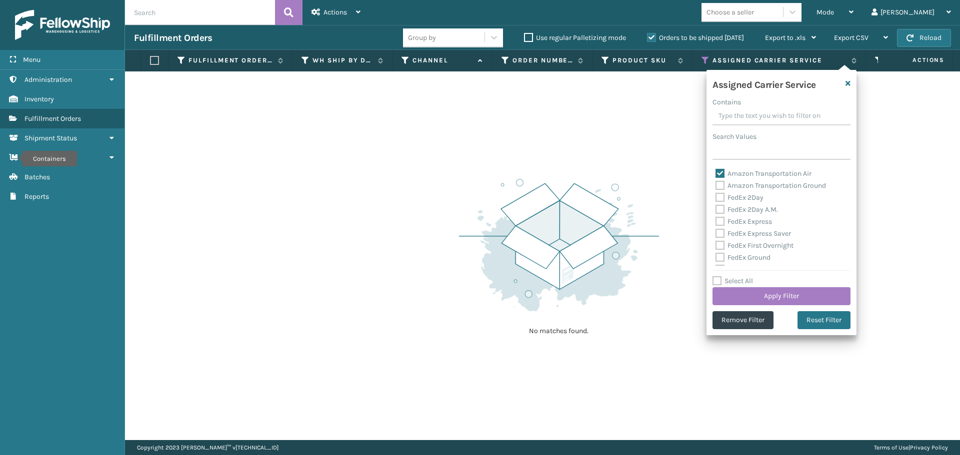
click at [721, 186] on label "Amazon Transportation Ground" at bounding box center [770, 185] width 110 height 8
click at [716, 186] on input "Amazon Transportation Ground" at bounding box center [715, 183] width 0 height 6
checkbox input "true"
click at [758, 292] on button "Apply Filter" at bounding box center [781, 296] width 138 height 18
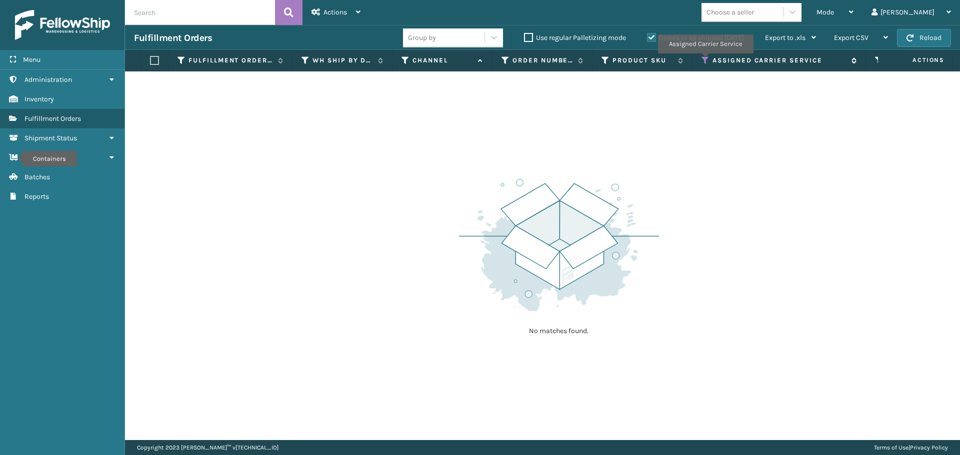
click at [705, 60] on icon at bounding box center [705, 60] width 8 height 9
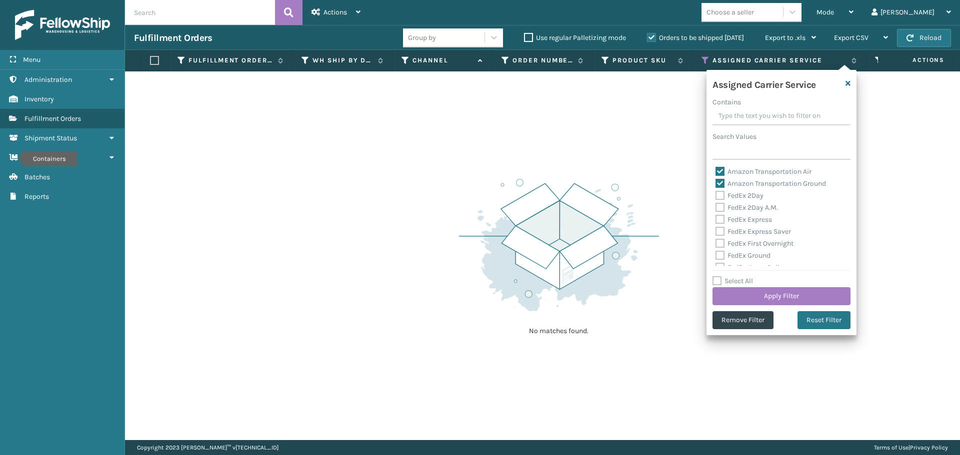
click at [720, 170] on label "Amazon Transportation Air" at bounding box center [763, 171] width 96 height 8
click at [716, 170] on input "Amazon Transportation Air" at bounding box center [715, 169] width 0 height 6
checkbox input "false"
click at [720, 184] on label "Amazon Transportation Ground" at bounding box center [770, 183] width 110 height 8
click at [716, 184] on input "Amazon Transportation Ground" at bounding box center [715, 181] width 0 height 6
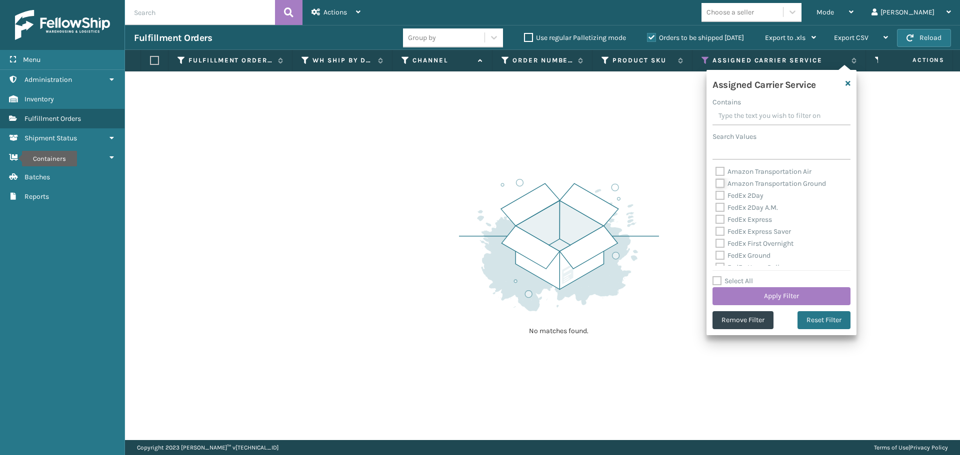
checkbox input "false"
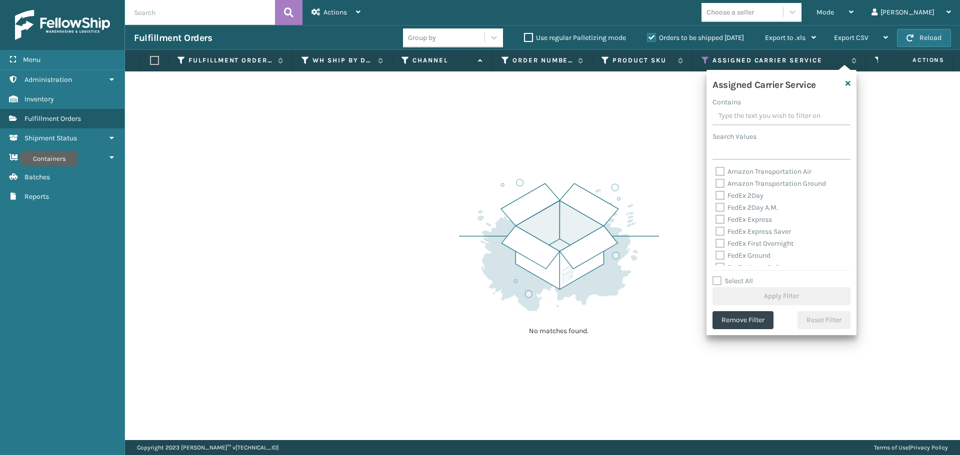
click at [723, 195] on label "FedEx 2Day" at bounding box center [739, 195] width 48 height 8
click at [716, 195] on input "FedEx 2Day" at bounding box center [715, 193] width 0 height 6
checkbox input "true"
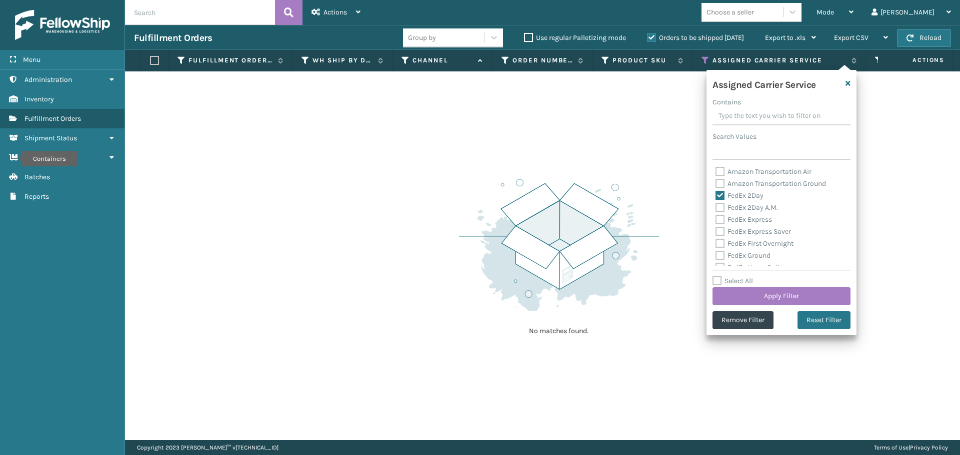
click at [722, 206] on label "FedEx 2Day A.M." at bounding box center [746, 207] width 62 height 8
click at [716, 206] on input "FedEx 2Day A.M." at bounding box center [715, 205] width 0 height 6
checkbox input "true"
click at [721, 218] on label "FedEx Express" at bounding box center [743, 219] width 56 height 8
click at [716, 218] on input "FedEx Express" at bounding box center [715, 217] width 0 height 6
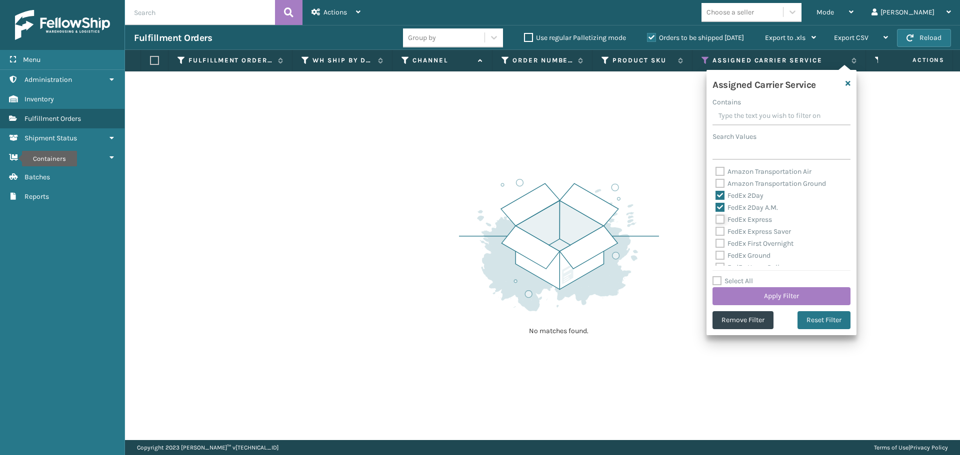
checkbox input "true"
click at [721, 230] on label "FedEx Express Saver" at bounding box center [752, 231] width 75 height 8
click at [716, 230] on input "FedEx Express Saver" at bounding box center [715, 229] width 0 height 6
checkbox input "true"
click at [720, 242] on label "FedEx First Overnight" at bounding box center [754, 243] width 78 height 8
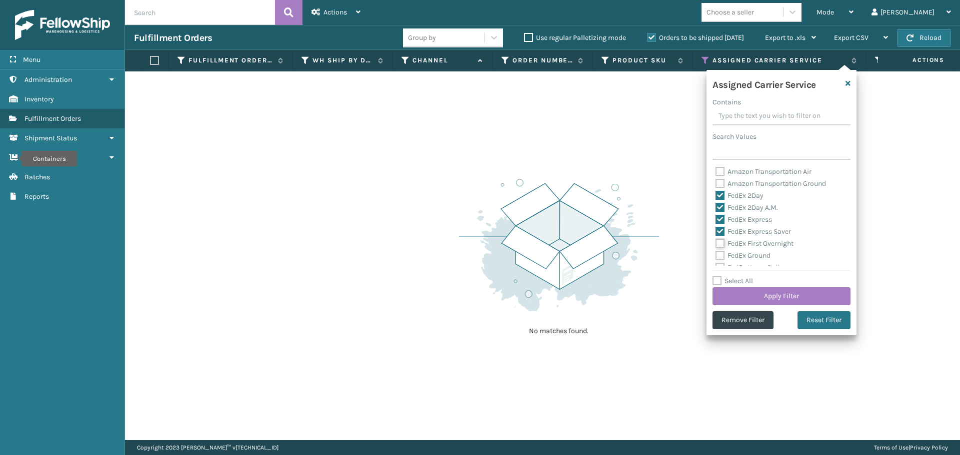
click at [716, 242] on input "FedEx First Overnight" at bounding box center [715, 241] width 0 height 6
checkbox input "true"
click at [720, 256] on label "FedEx Ground" at bounding box center [742, 255] width 55 height 8
click at [716, 256] on input "FedEx Ground" at bounding box center [715, 253] width 0 height 6
checkbox input "true"
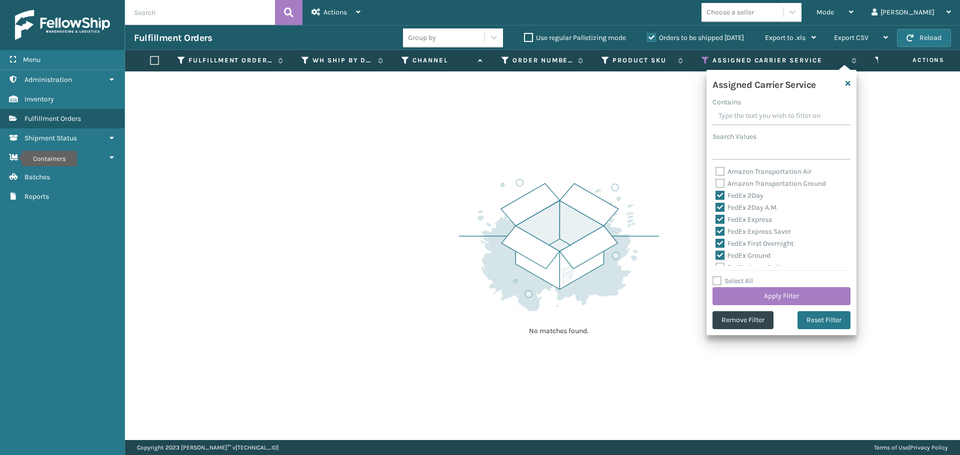
scroll to position [50, 0]
click at [719, 219] on label "FedEx Home Delivery" at bounding box center [753, 217] width 77 height 8
click at [716, 218] on input "FedEx Home Delivery" at bounding box center [715, 215] width 0 height 6
checkbox input "true"
click at [719, 230] on label "FedEx Priority Overnight" at bounding box center [758, 229] width 87 height 8
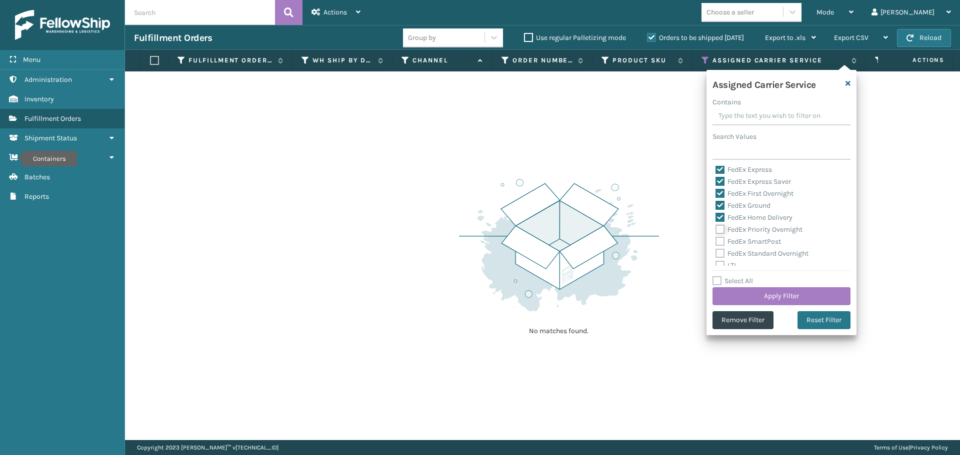
click at [716, 230] on input "FedEx Priority Overnight" at bounding box center [715, 227] width 0 height 6
checkbox input "true"
click at [719, 240] on label "FedEx SmartPost" at bounding box center [747, 241] width 65 height 8
click at [716, 240] on input "FedEx SmartPost" at bounding box center [715, 239] width 0 height 6
checkbox input "true"
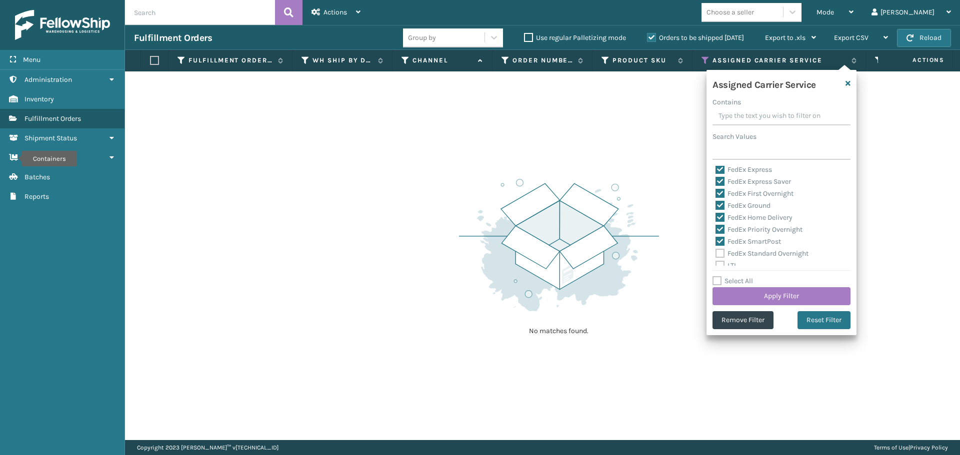
click at [719, 251] on label "FedEx Standard Overnight" at bounding box center [761, 253] width 93 height 8
click at [716, 251] on input "FedEx Standard Overnight" at bounding box center [715, 251] width 0 height 6
checkbox input "true"
click at [748, 293] on button "Apply Filter" at bounding box center [781, 296] width 138 height 18
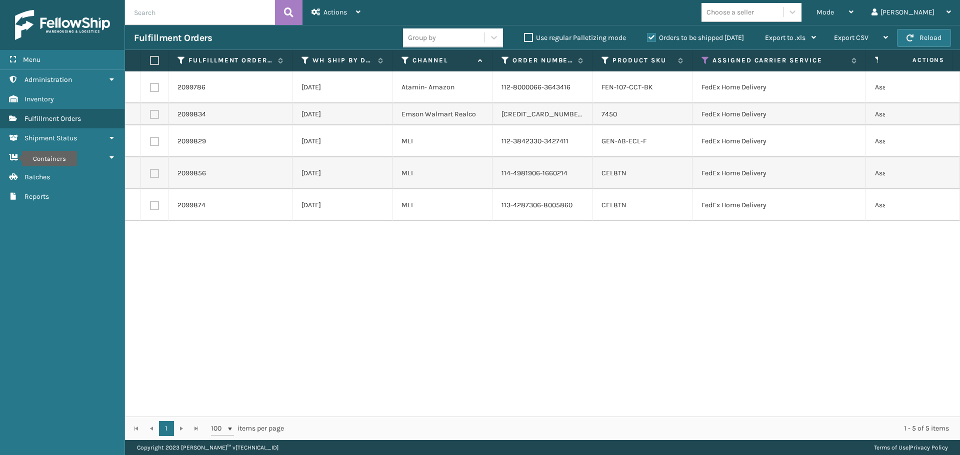
click at [156, 63] on label at bounding box center [153, 60] width 6 height 9
click at [150, 63] on input "checkbox" at bounding box center [150, 60] width 0 height 6
checkbox input "true"
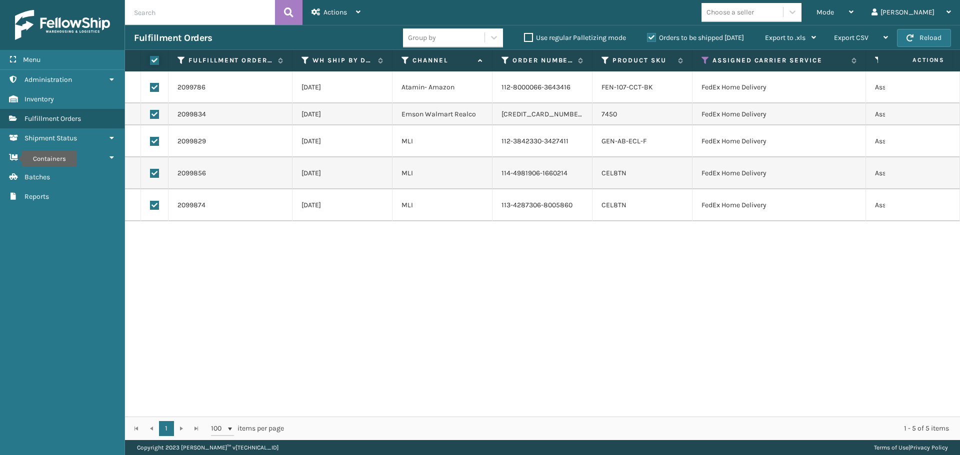
checkbox input "true"
click at [326, 18] on div "Actions" at bounding box center [335, 12] width 49 height 25
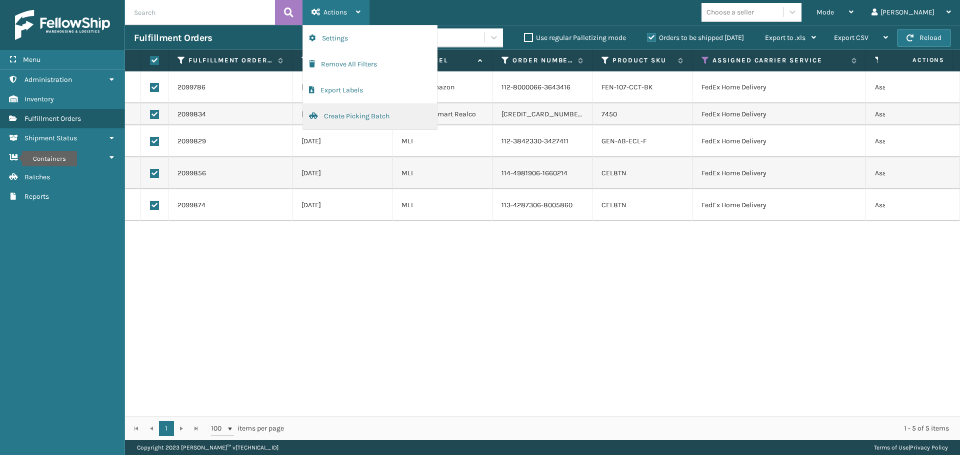
click at [352, 111] on button "Create Picking Batch" at bounding box center [370, 116] width 134 height 26
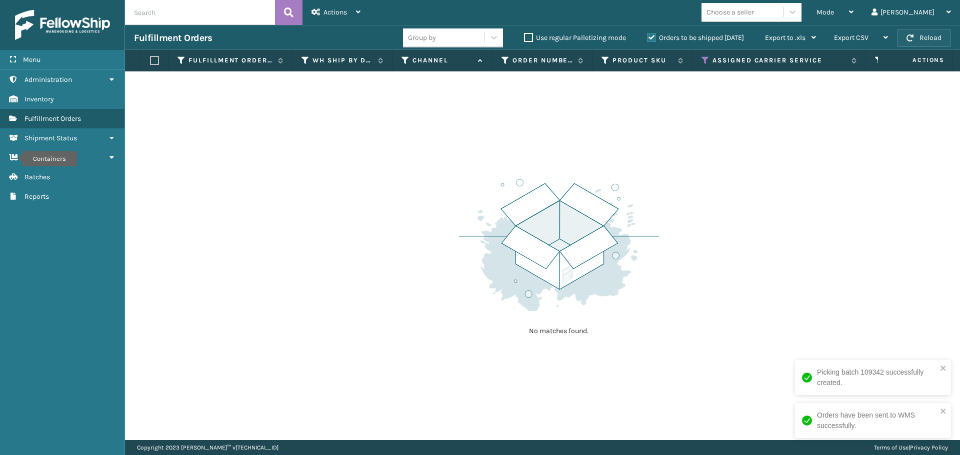
click at [946, 37] on button "Reload" at bounding box center [924, 38] width 54 height 18
click at [938, 42] on button "Reload" at bounding box center [924, 38] width 54 height 18
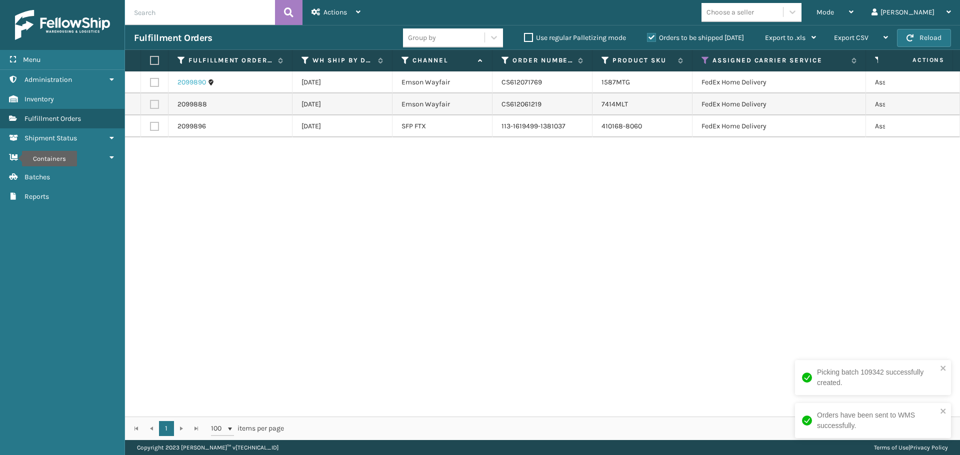
click at [188, 81] on link "2099890" at bounding box center [191, 82] width 28 height 10
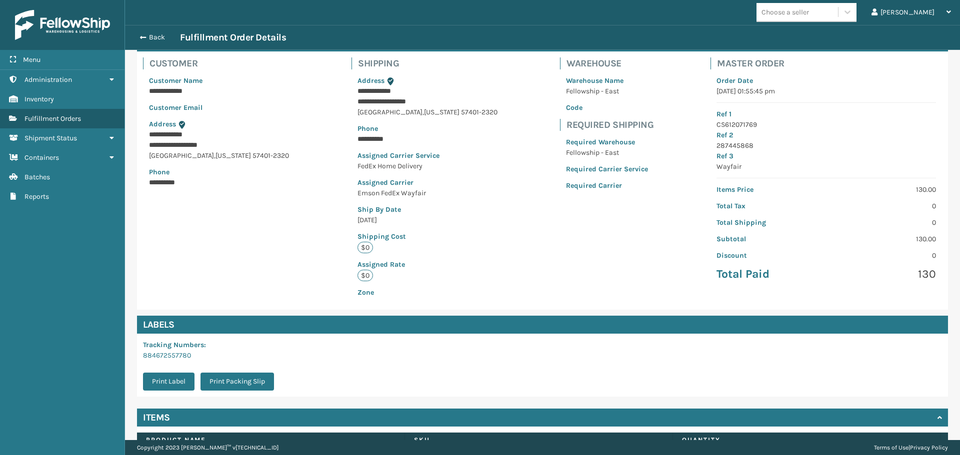
scroll to position [135, 0]
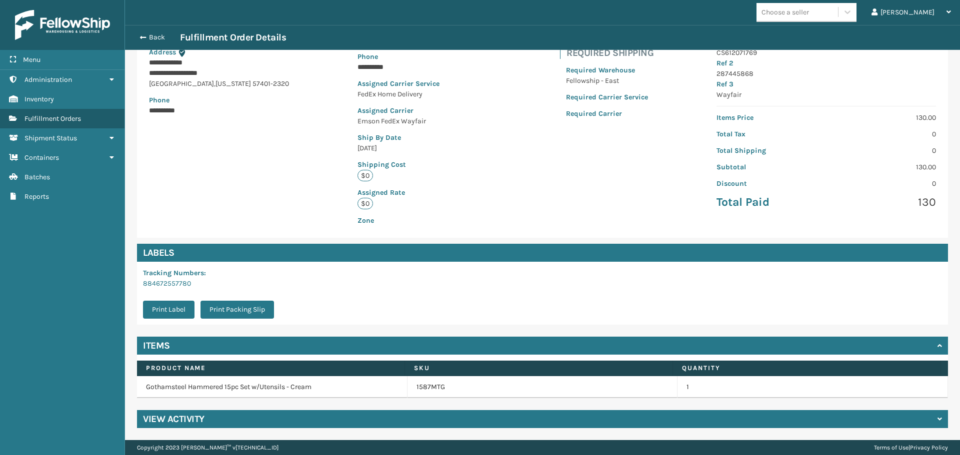
click at [203, 419] on h4 "View Activity" at bounding box center [173, 419] width 61 height 12
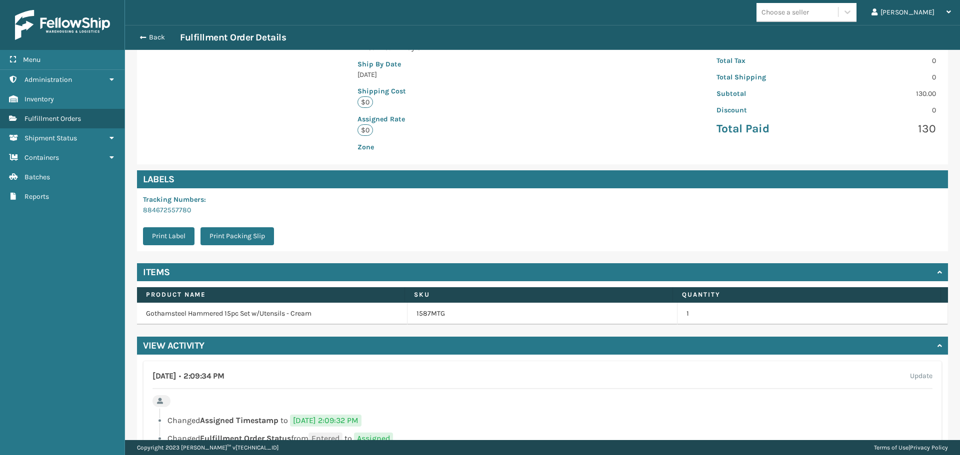
scroll to position [301, 0]
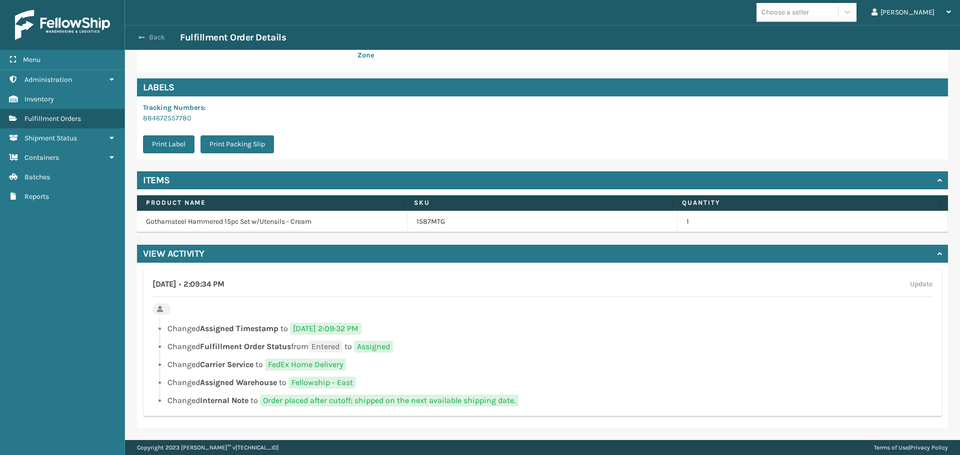
click at [160, 39] on button "Back" at bounding box center [157, 37] width 46 height 9
